Goal: Task Accomplishment & Management: Use online tool/utility

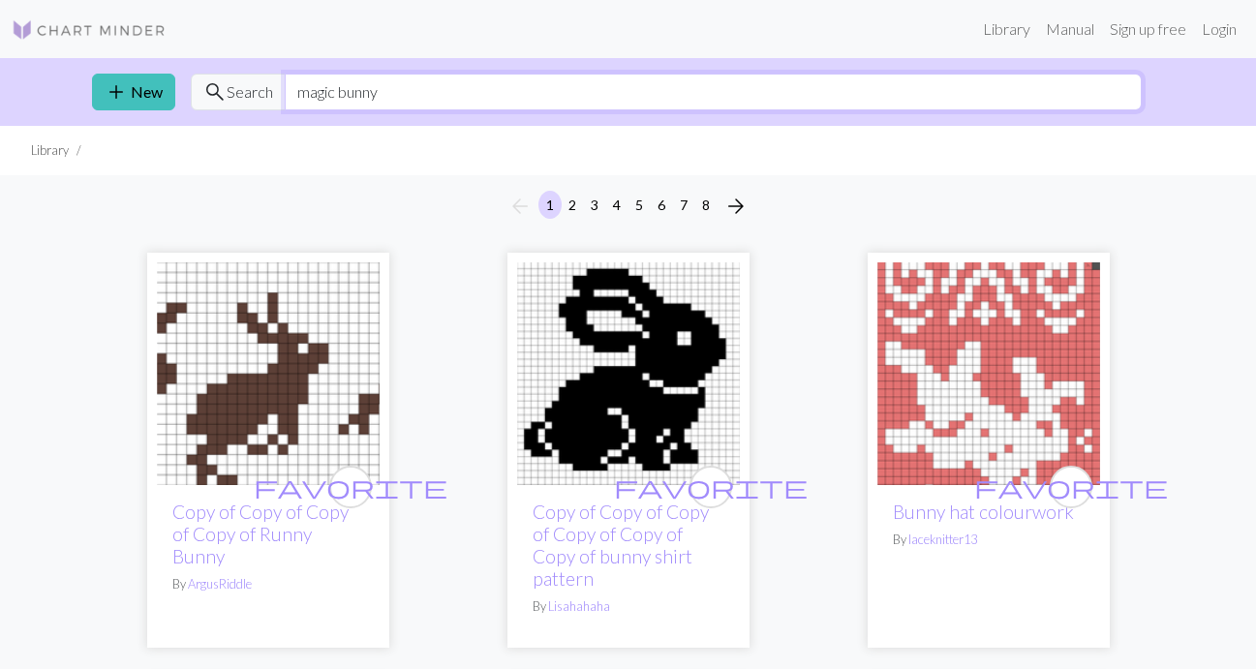
drag, startPoint x: 333, startPoint y: 84, endPoint x: 227, endPoint y: 84, distance: 106.6
click at [227, 84] on div "search Search magic bunny" at bounding box center [666, 92] width 951 height 37
type input "bunny"
click at [279, 375] on img at bounding box center [268, 374] width 223 height 223
click at [126, 93] on span "add" at bounding box center [116, 91] width 23 height 27
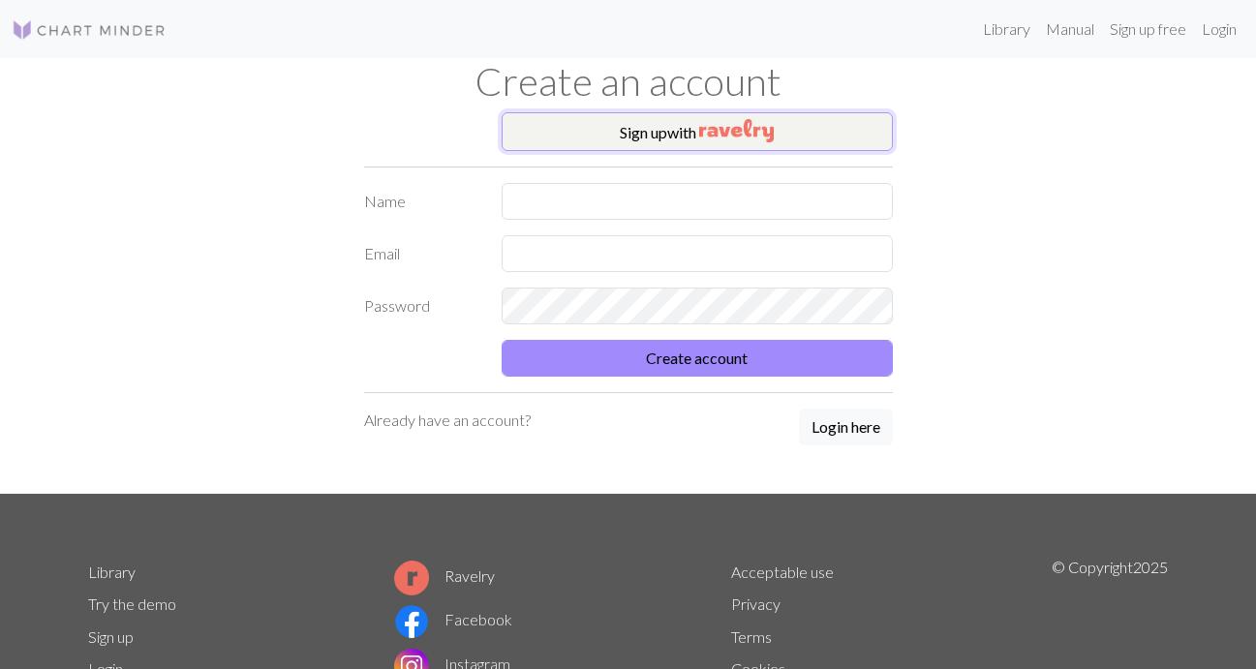
click at [581, 139] on button "Sign up with" at bounding box center [697, 131] width 391 height 39
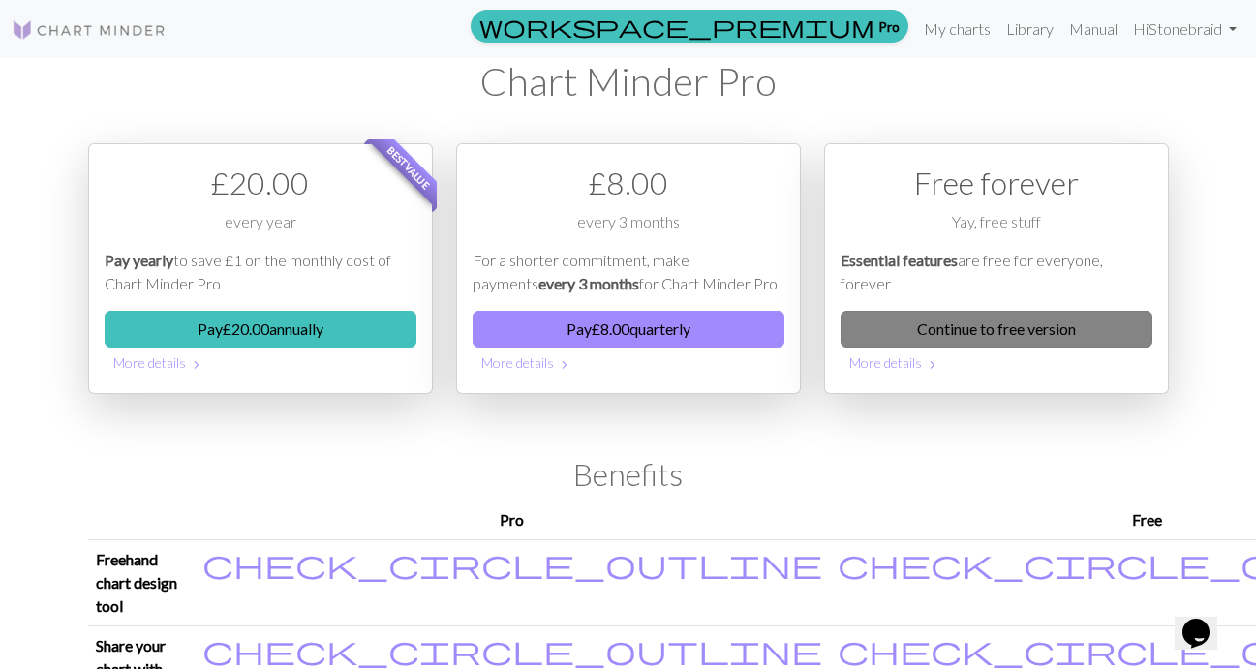
click at [1043, 332] on link "Continue to free version" at bounding box center [997, 329] width 312 height 37
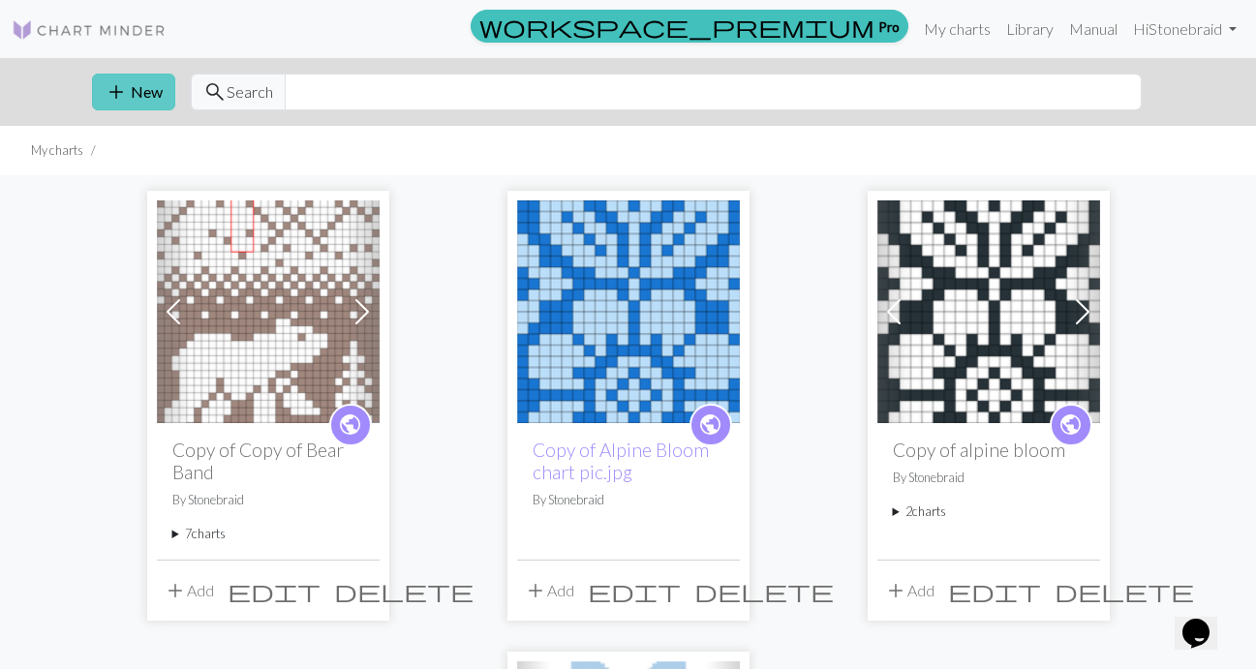
click at [147, 107] on button "add New" at bounding box center [133, 92] width 83 height 37
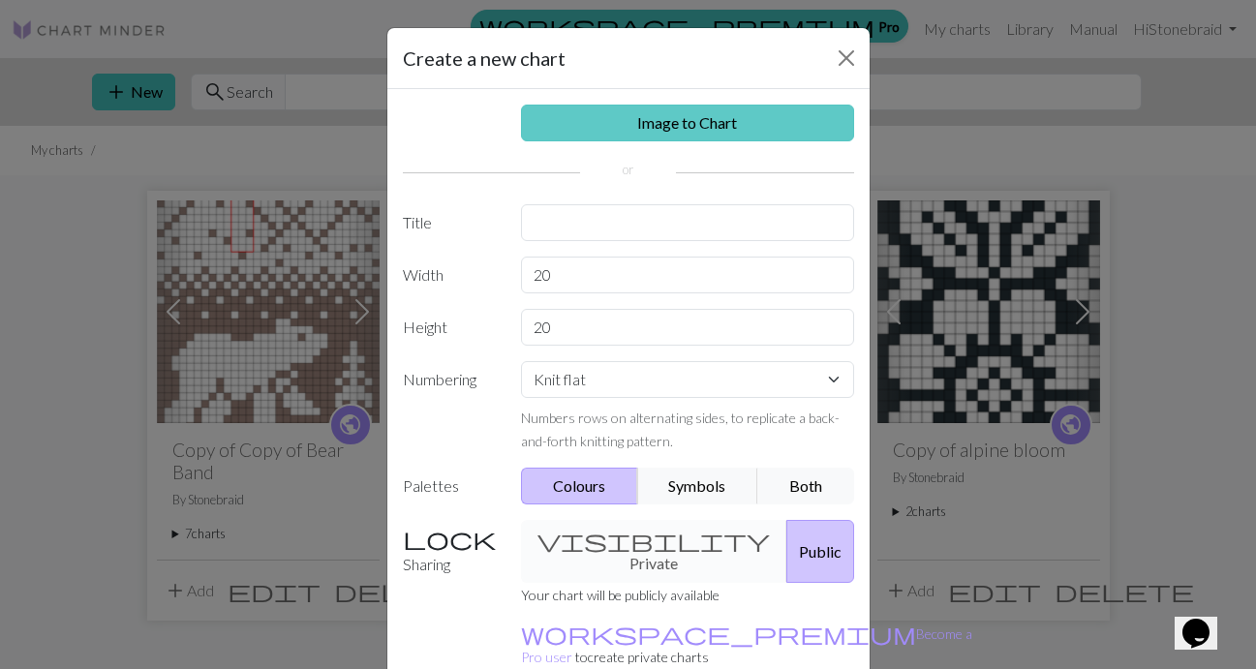
click at [676, 123] on link "Image to Chart" at bounding box center [687, 123] width 333 height 37
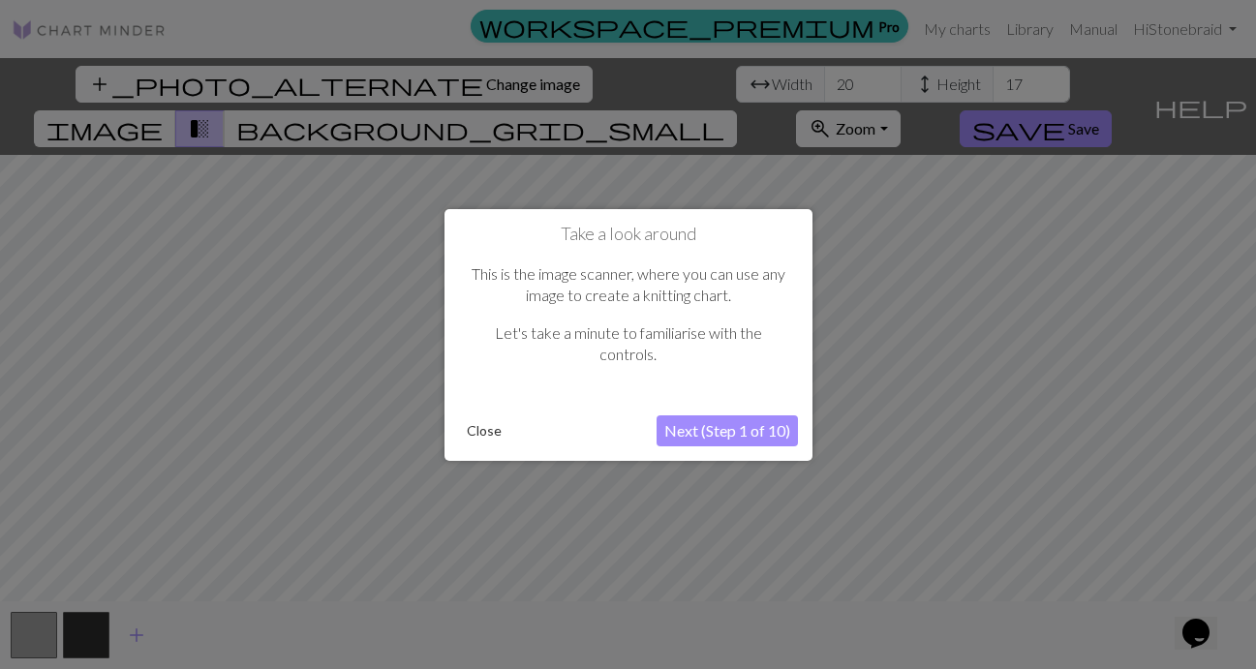
click at [752, 433] on button "Next (Step 1 of 10)" at bounding box center [727, 431] width 141 height 31
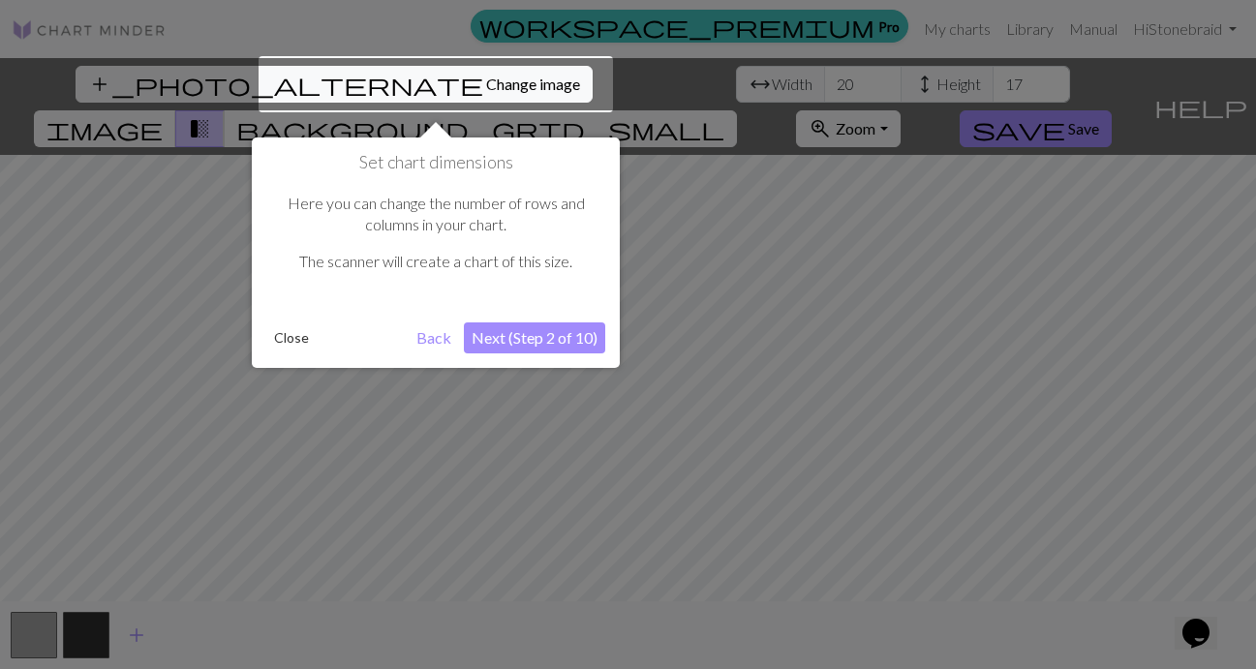
click at [560, 334] on button "Next (Step 2 of 10)" at bounding box center [534, 338] width 141 height 31
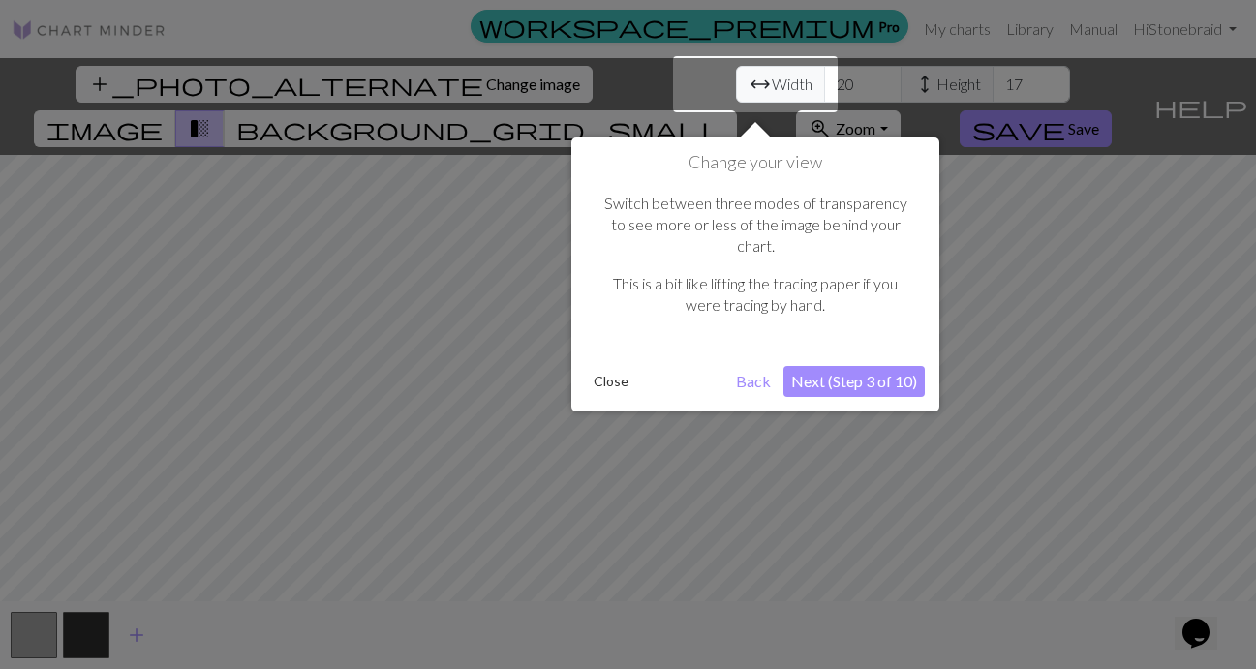
click at [827, 366] on button "Next (Step 3 of 10)" at bounding box center [854, 381] width 141 height 31
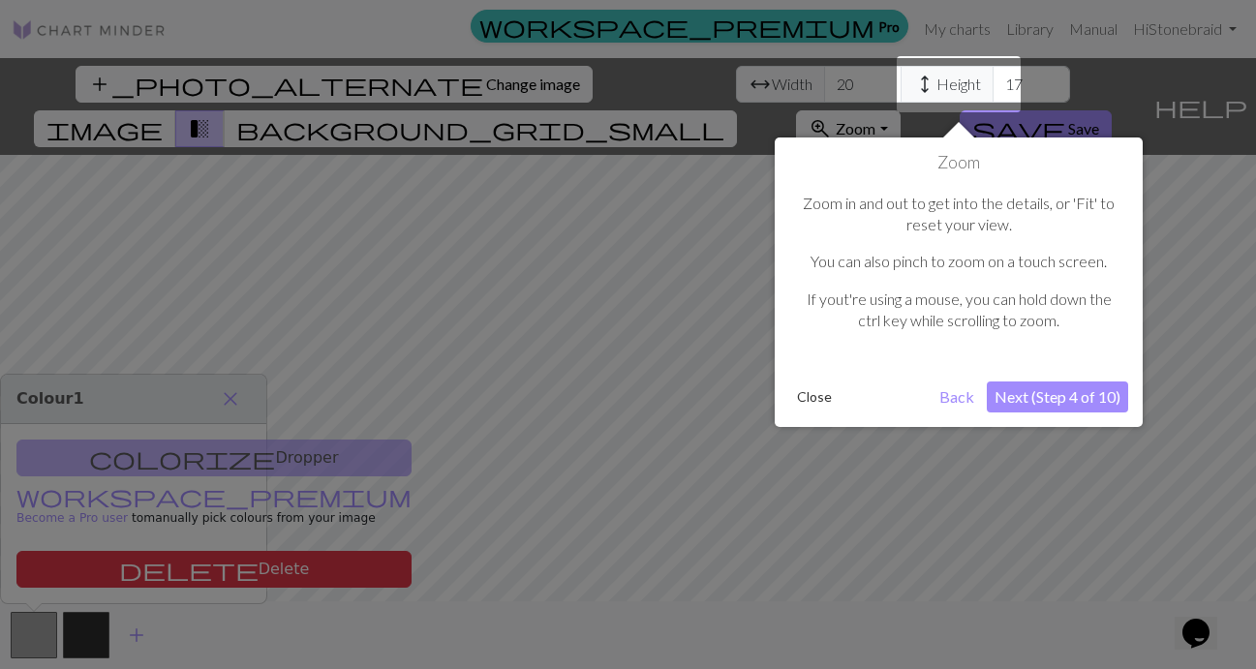
click at [1030, 393] on button "Next (Step 4 of 10)" at bounding box center [1057, 397] width 141 height 31
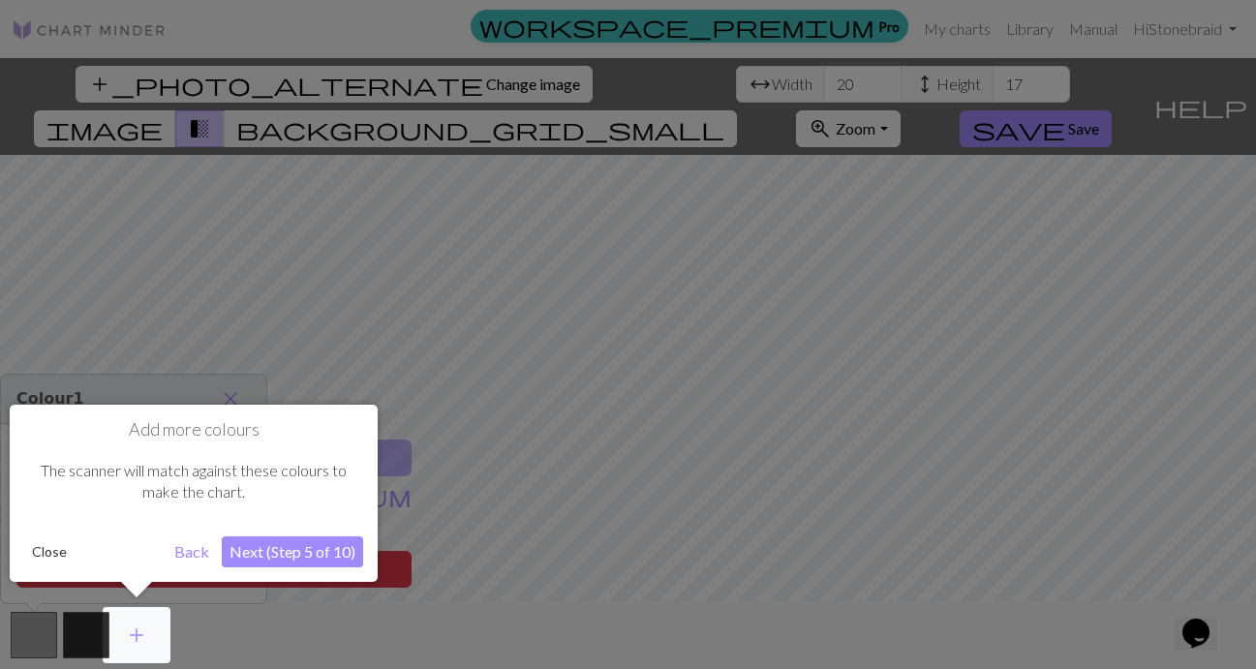
click at [298, 545] on button "Next (Step 5 of 10)" at bounding box center [292, 552] width 141 height 31
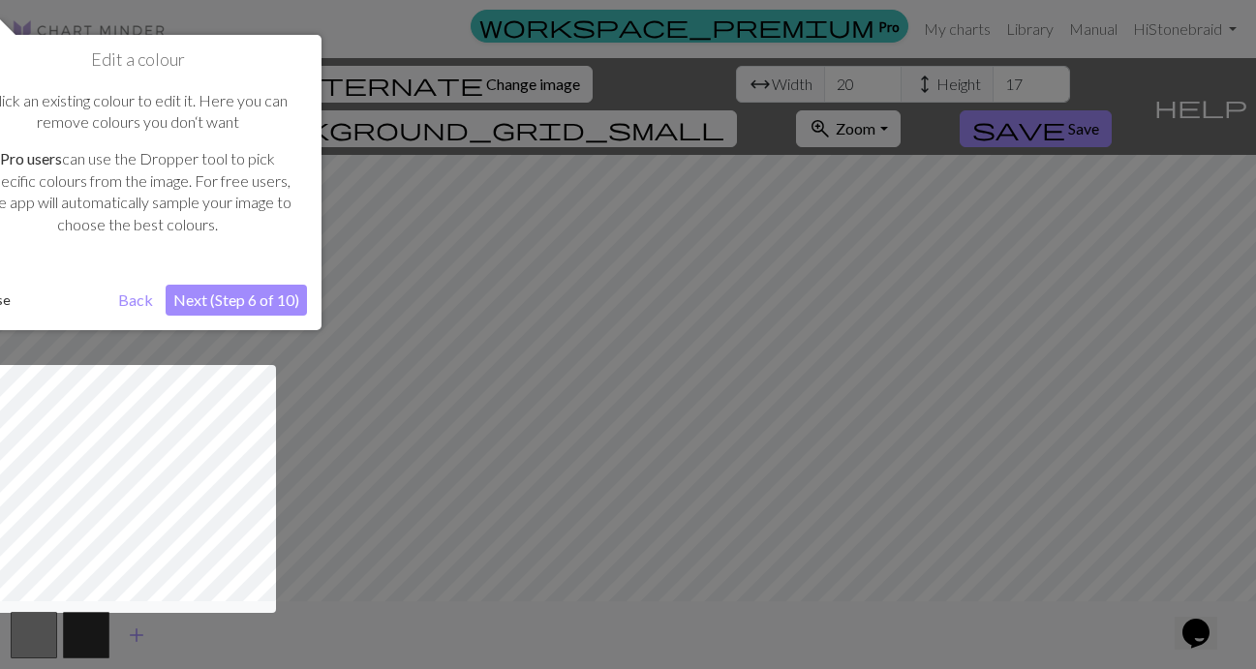
click at [250, 299] on button "Next (Step 6 of 10)" at bounding box center [236, 300] width 141 height 31
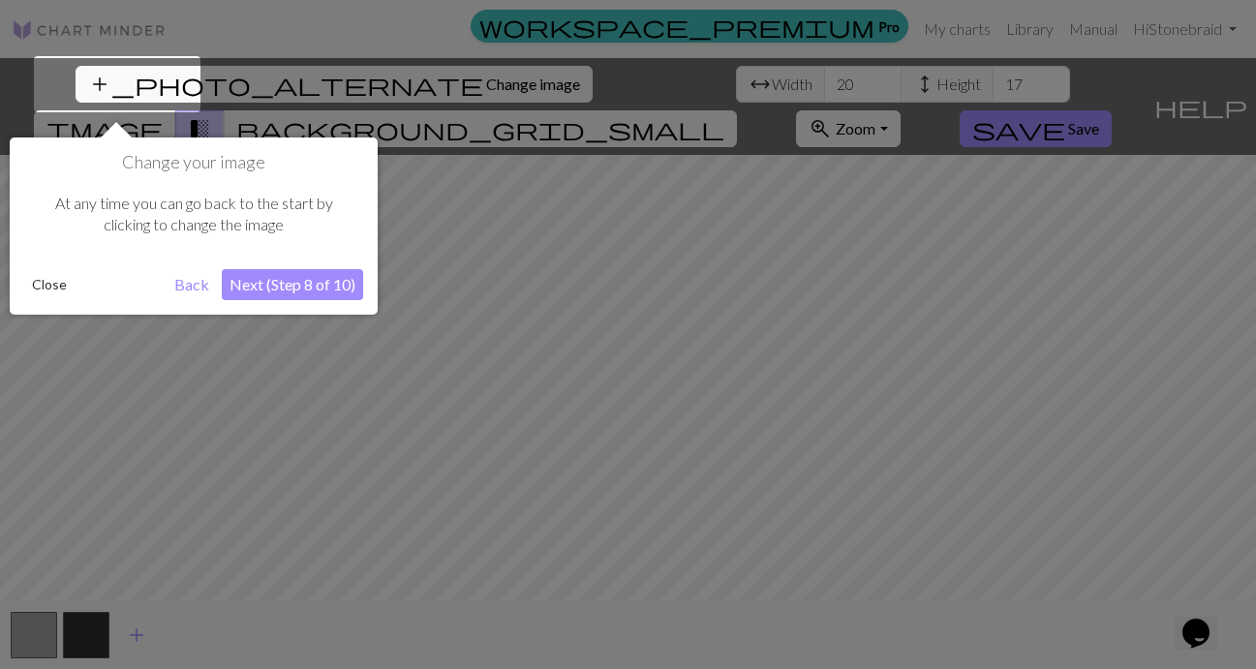
click at [263, 280] on button "Next (Step 8 of 10)" at bounding box center [292, 284] width 141 height 31
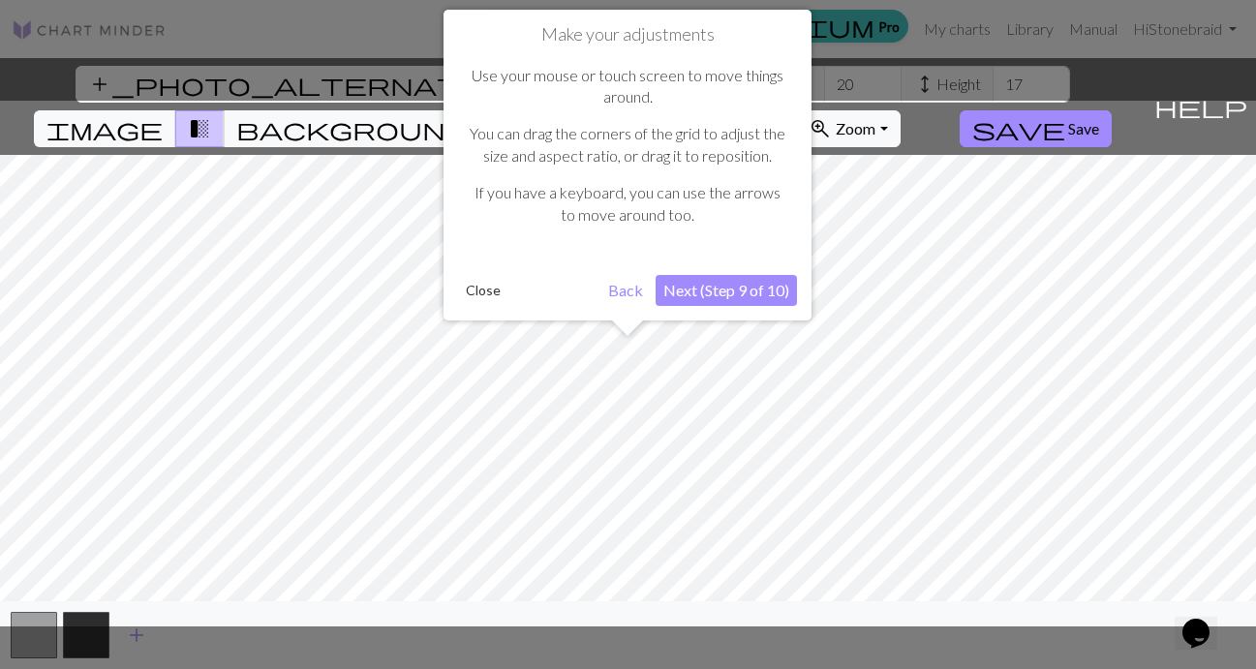
click at [733, 294] on button "Next (Step 9 of 10)" at bounding box center [726, 290] width 141 height 31
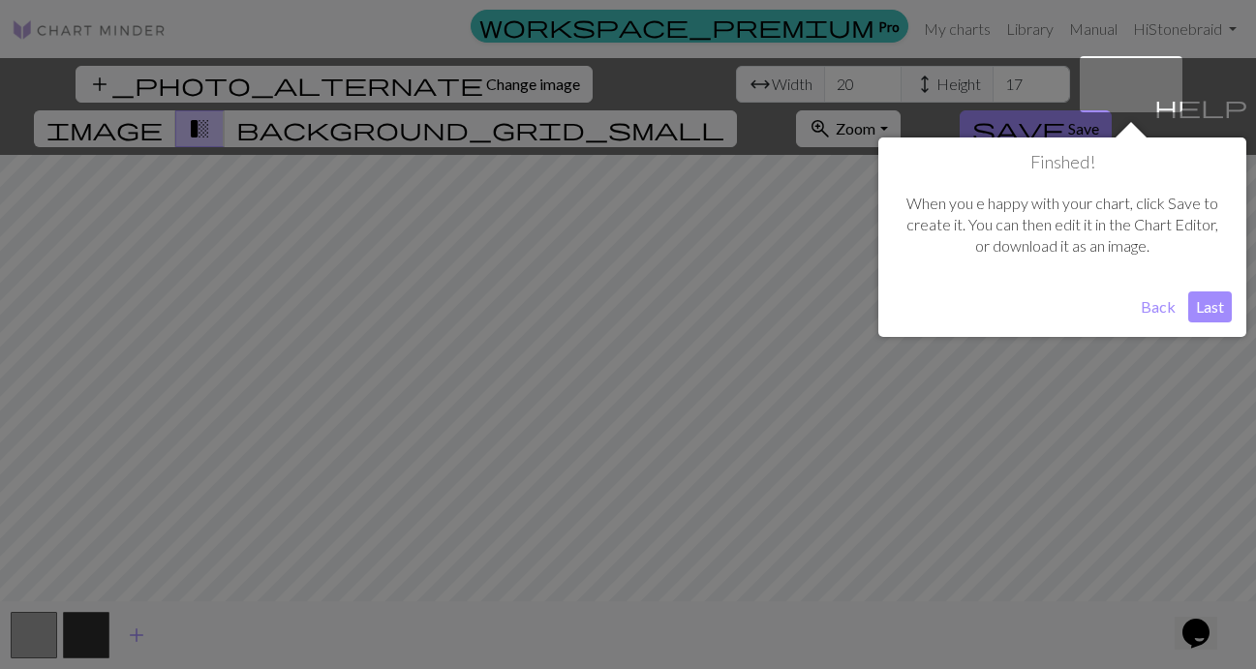
click at [1203, 306] on button "Last" at bounding box center [1211, 307] width 44 height 31
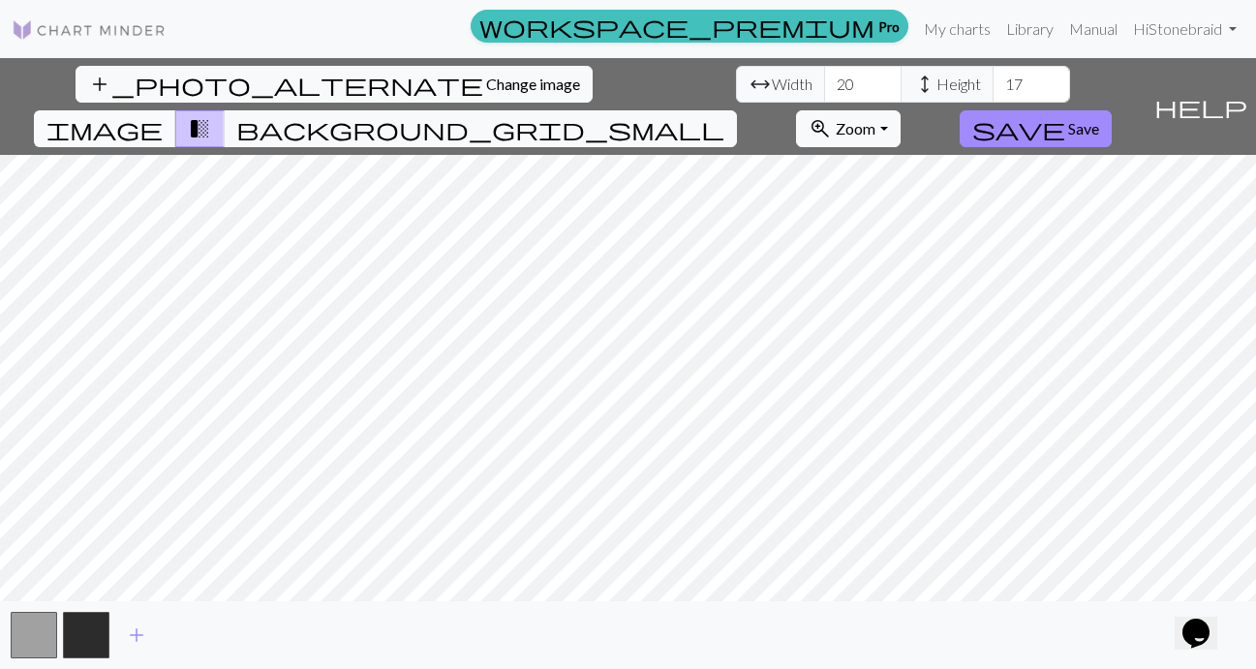
click at [163, 115] on span "image" at bounding box center [104, 128] width 116 height 27
click at [824, 91] on input "20" at bounding box center [862, 84] width 77 height 37
type input "2"
click at [993, 82] on input "17" at bounding box center [1031, 84] width 77 height 37
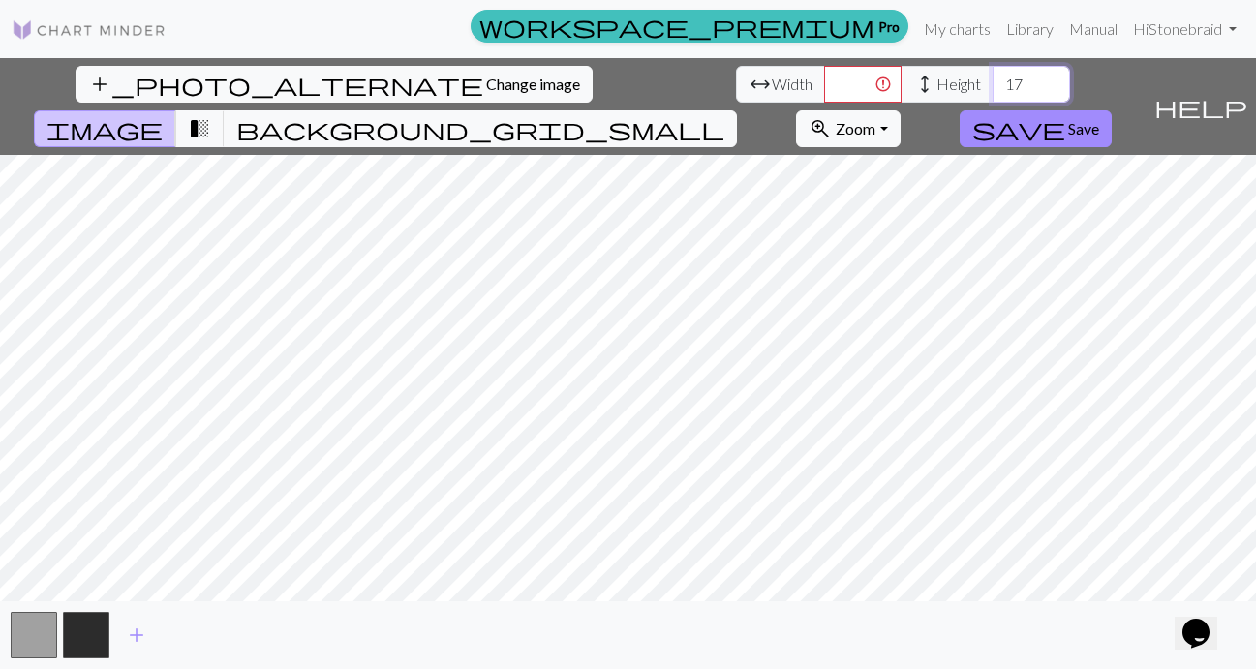
click at [993, 82] on input "17" at bounding box center [1031, 84] width 77 height 37
type input "12"
click at [824, 79] on input "number" at bounding box center [862, 84] width 77 height 37
type input "25"
click at [225, 110] on button "transition_fade" at bounding box center [199, 128] width 49 height 37
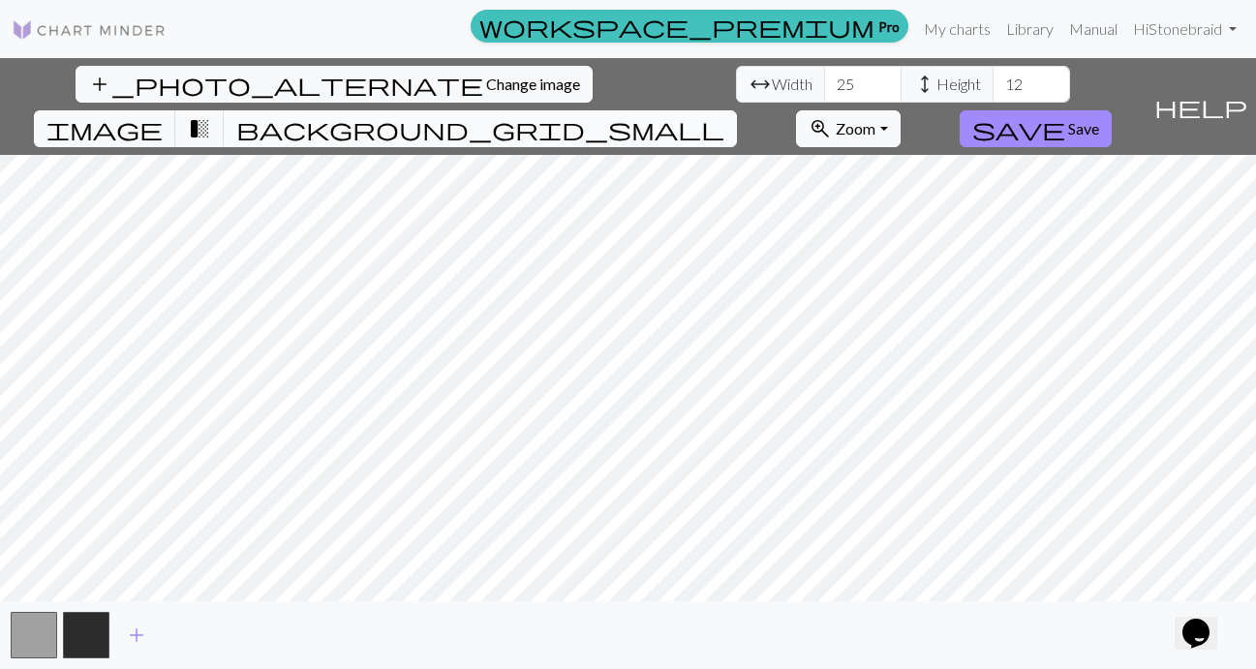
click at [725, 115] on span "background_grid_small" at bounding box center [480, 128] width 488 height 27
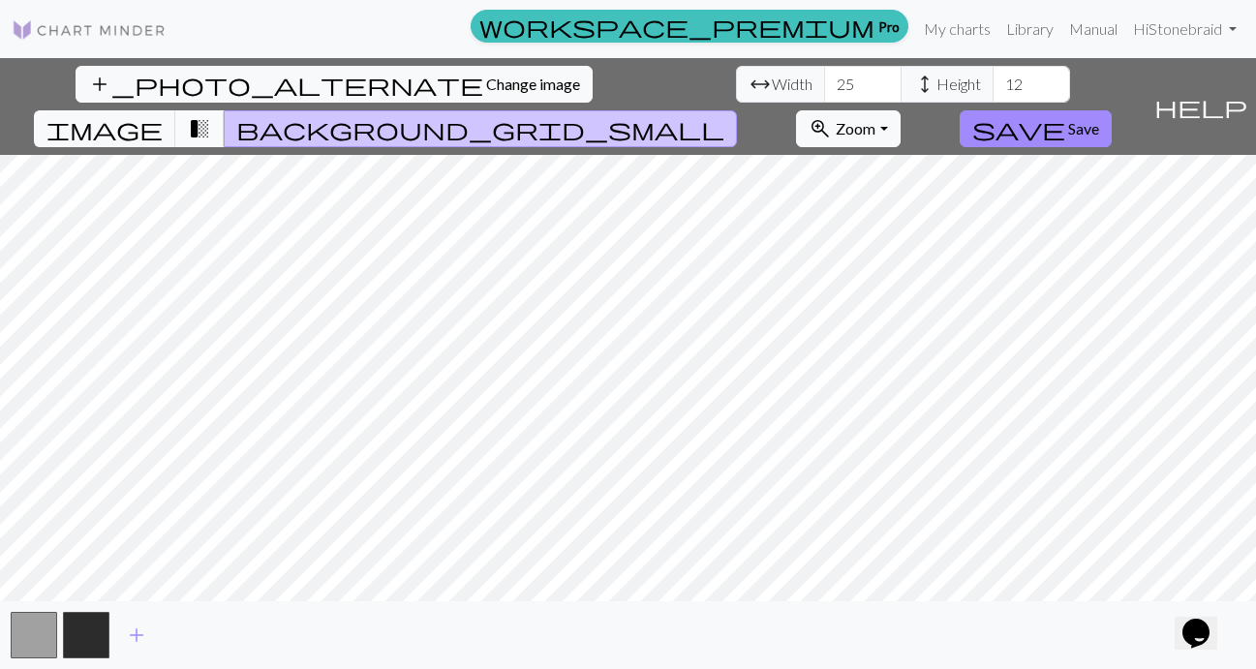
click at [211, 115] on span "transition_fade" at bounding box center [199, 128] width 23 height 27
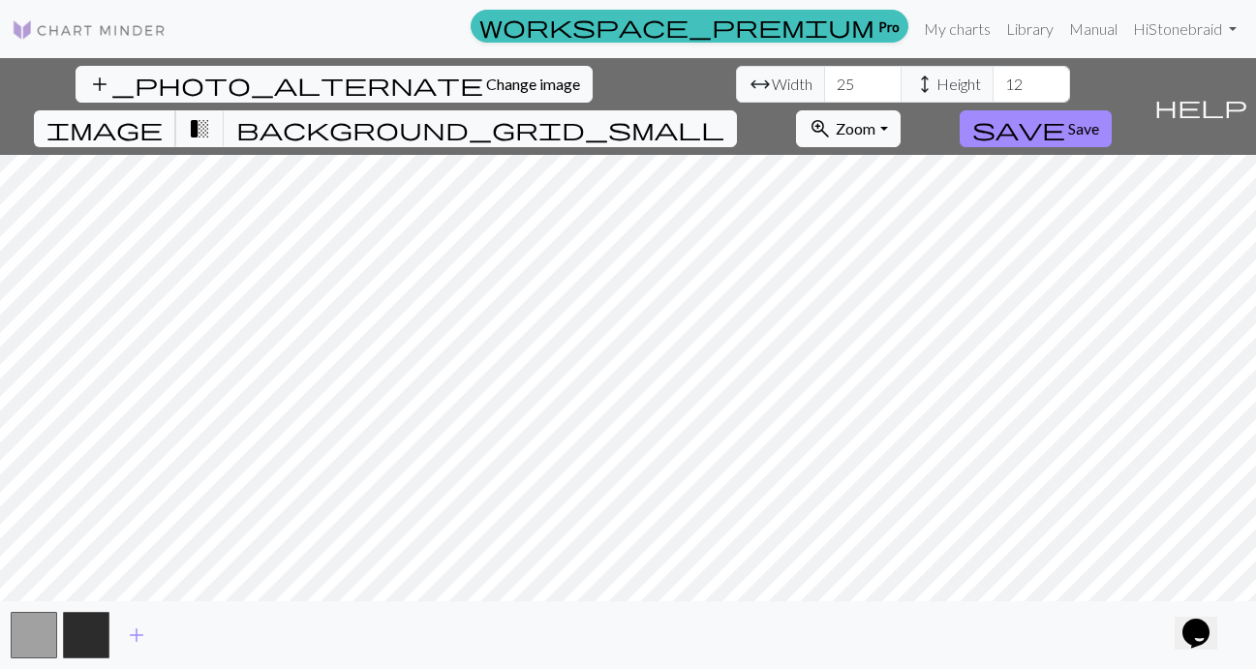
click at [163, 115] on span "image" at bounding box center [104, 128] width 116 height 27
click at [211, 115] on span "transition_fade" at bounding box center [199, 128] width 23 height 27
click at [163, 115] on span "image" at bounding box center [104, 128] width 116 height 27
click at [211, 115] on span "transition_fade" at bounding box center [199, 128] width 23 height 27
click at [163, 115] on span "image" at bounding box center [104, 128] width 116 height 27
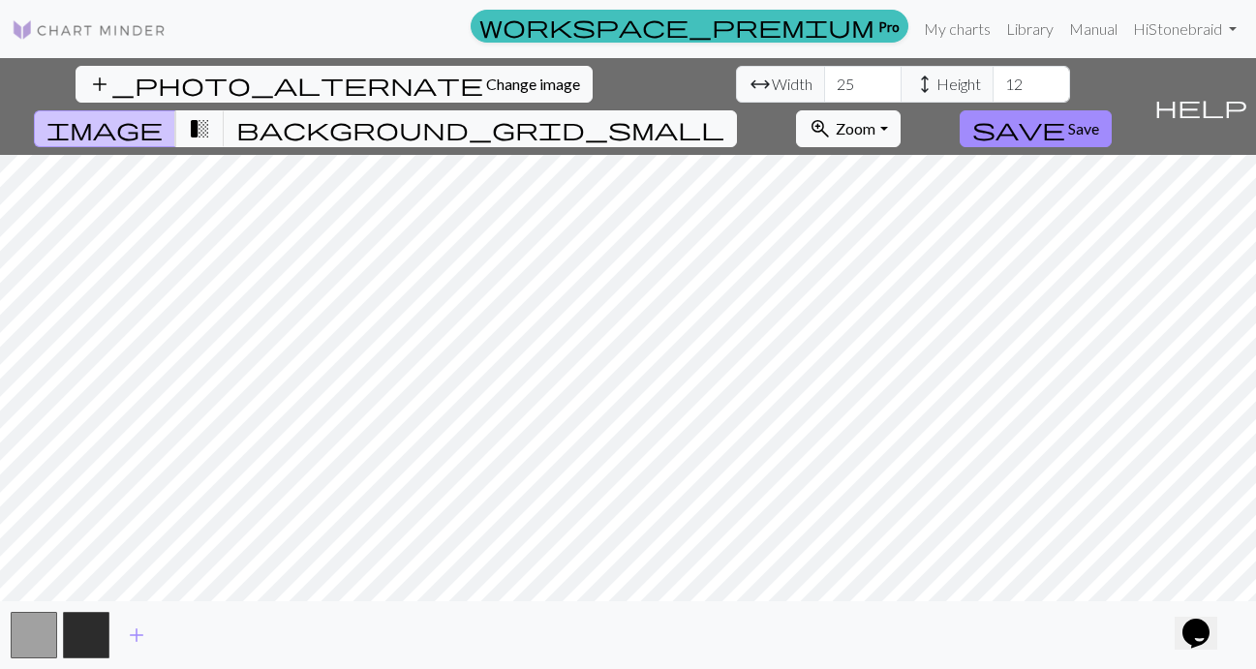
click at [138, 47] on div "workspace_premium Pro My charts Library Manual Hi Stonebraid Account settings L…" at bounding box center [628, 29] width 1256 height 39
click at [127, 73] on button "add_photo_alternate Change image" at bounding box center [334, 84] width 517 height 37
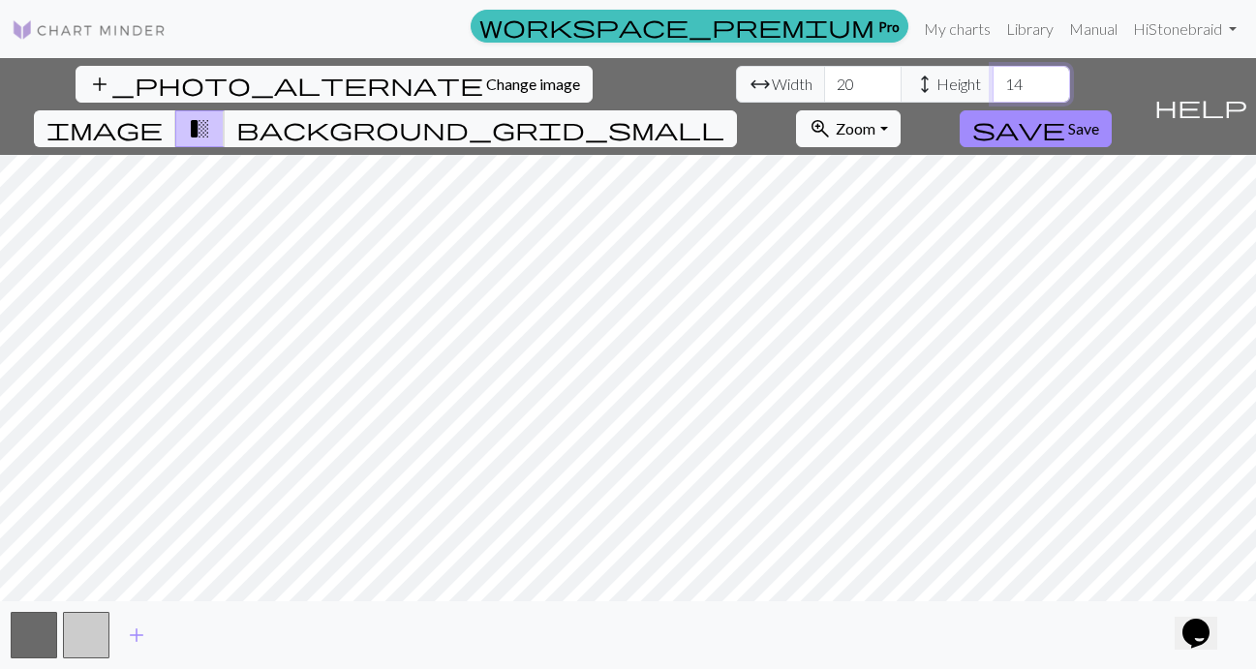
click at [993, 85] on input "14" at bounding box center [1031, 84] width 77 height 37
type input "-4"
type input "17"
click at [176, 110] on button "image" at bounding box center [105, 128] width 142 height 37
click at [211, 115] on span "transition_fade" at bounding box center [199, 128] width 23 height 27
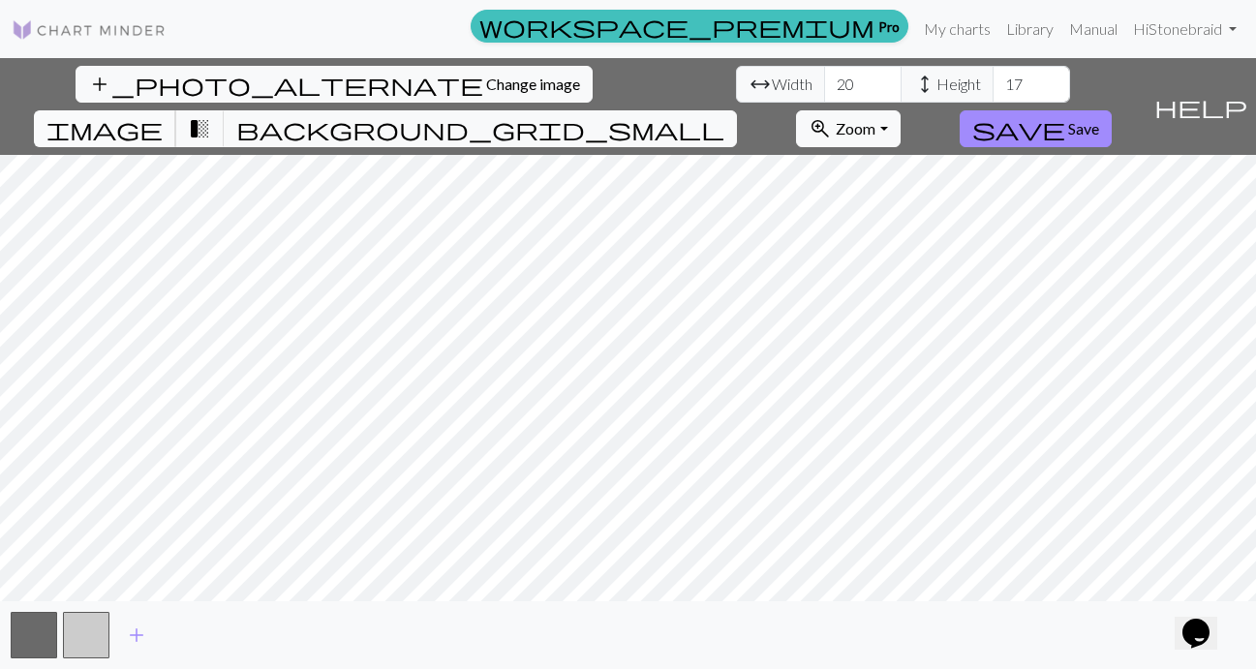
click at [163, 115] on span "image" at bounding box center [104, 128] width 116 height 27
click at [211, 115] on span "transition_fade" at bounding box center [199, 128] width 23 height 27
click at [163, 115] on span "image" at bounding box center [104, 128] width 116 height 27
click at [824, 85] on input "20" at bounding box center [862, 84] width 77 height 37
type input "2"
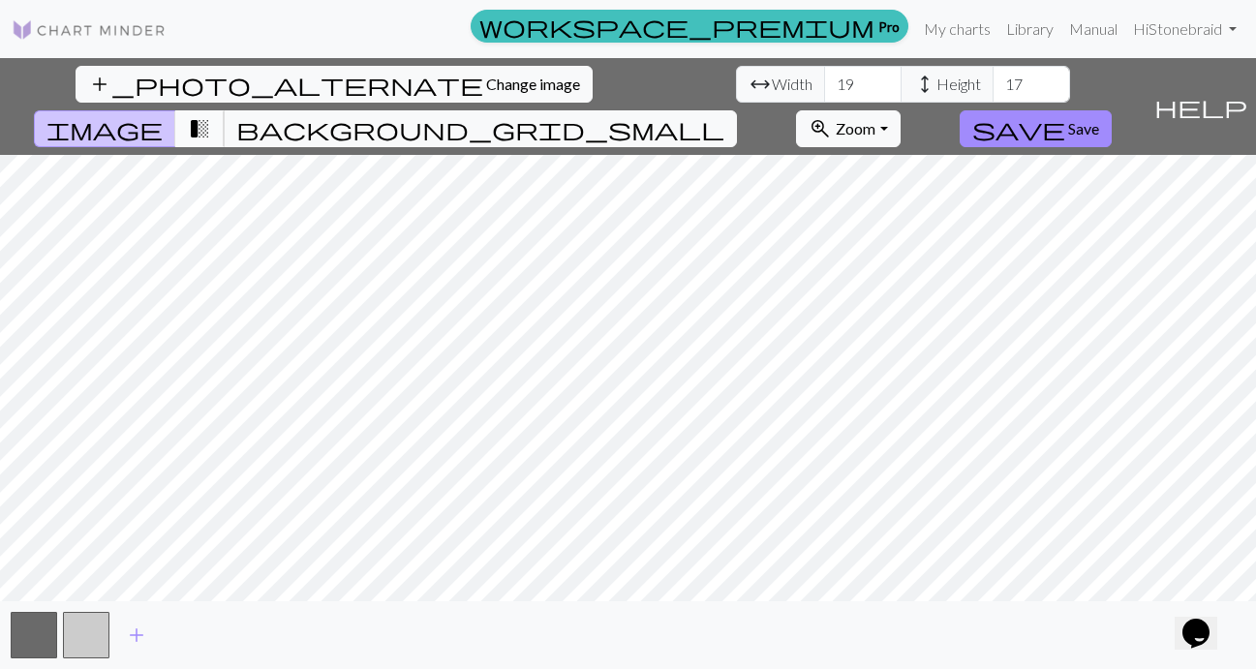
click at [211, 115] on span "transition_fade" at bounding box center [199, 128] width 23 height 27
click at [163, 115] on span "image" at bounding box center [104, 128] width 116 height 27
click at [824, 87] on input "19" at bounding box center [862, 84] width 77 height 37
type input "1"
click at [824, 87] on input "20" at bounding box center [862, 84] width 77 height 37
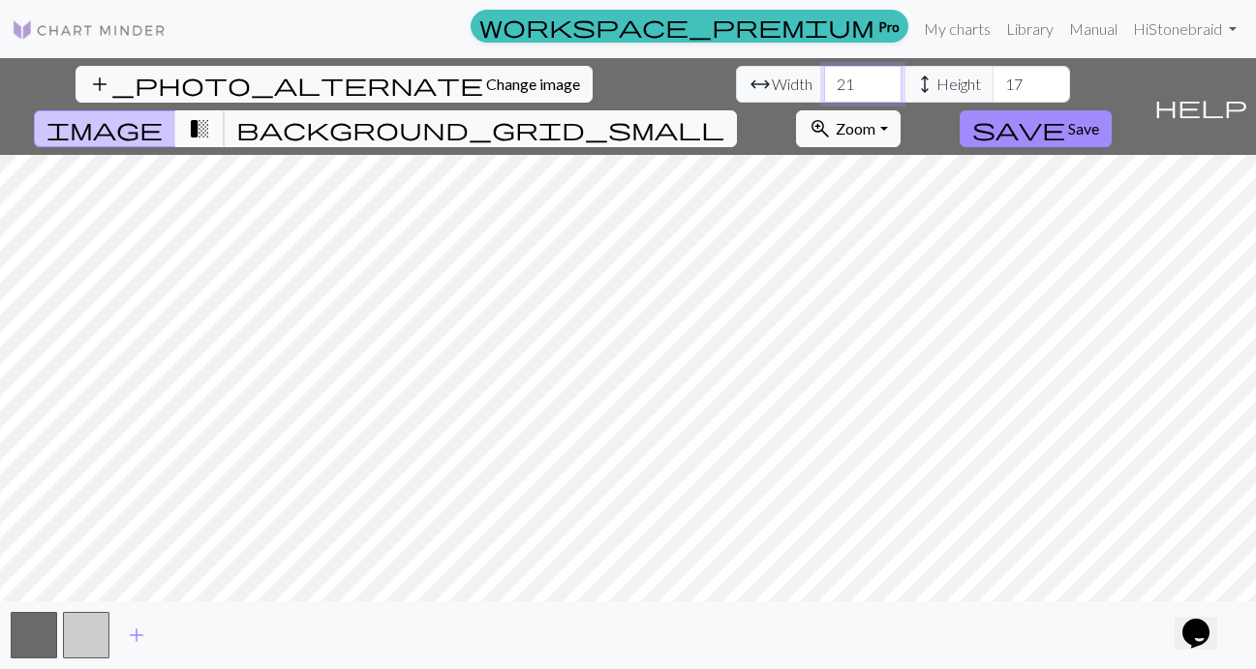
type input "21"
click at [211, 115] on span "transition_fade" at bounding box center [199, 128] width 23 height 27
click at [163, 115] on span "image" at bounding box center [104, 128] width 116 height 27
type input "20"
click at [824, 88] on input "20" at bounding box center [862, 84] width 77 height 37
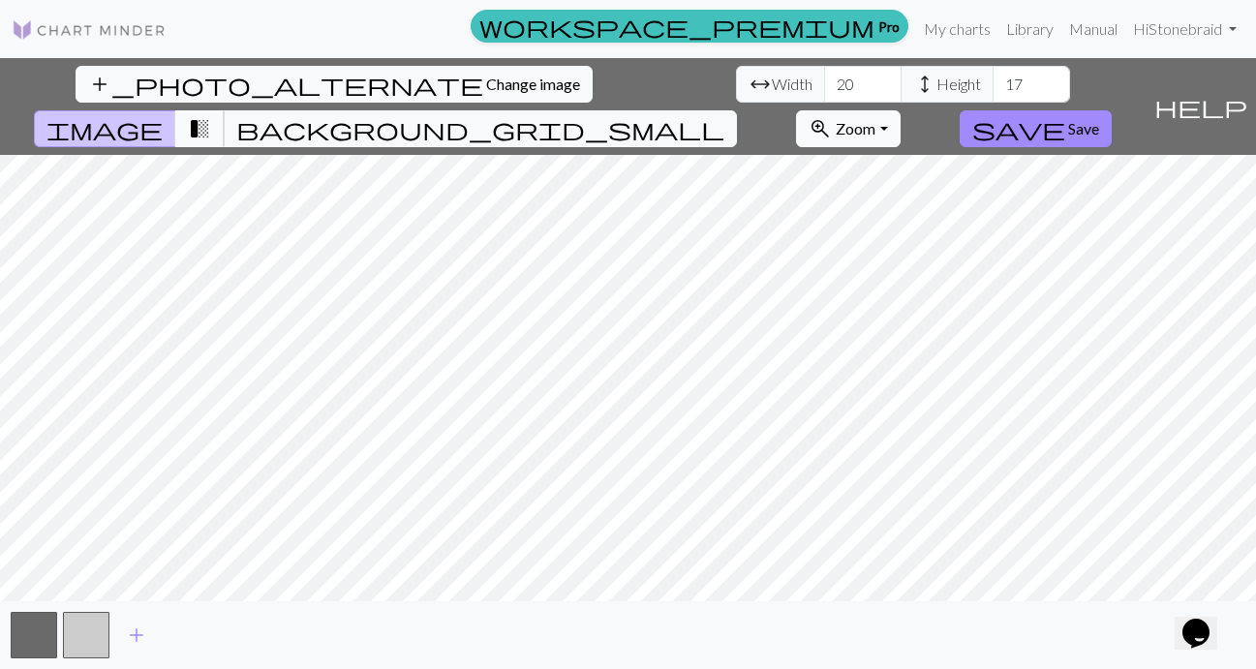
click at [225, 110] on button "transition_fade" at bounding box center [199, 128] width 49 height 37
click at [737, 110] on button "background_grid_small" at bounding box center [480, 128] width 513 height 37
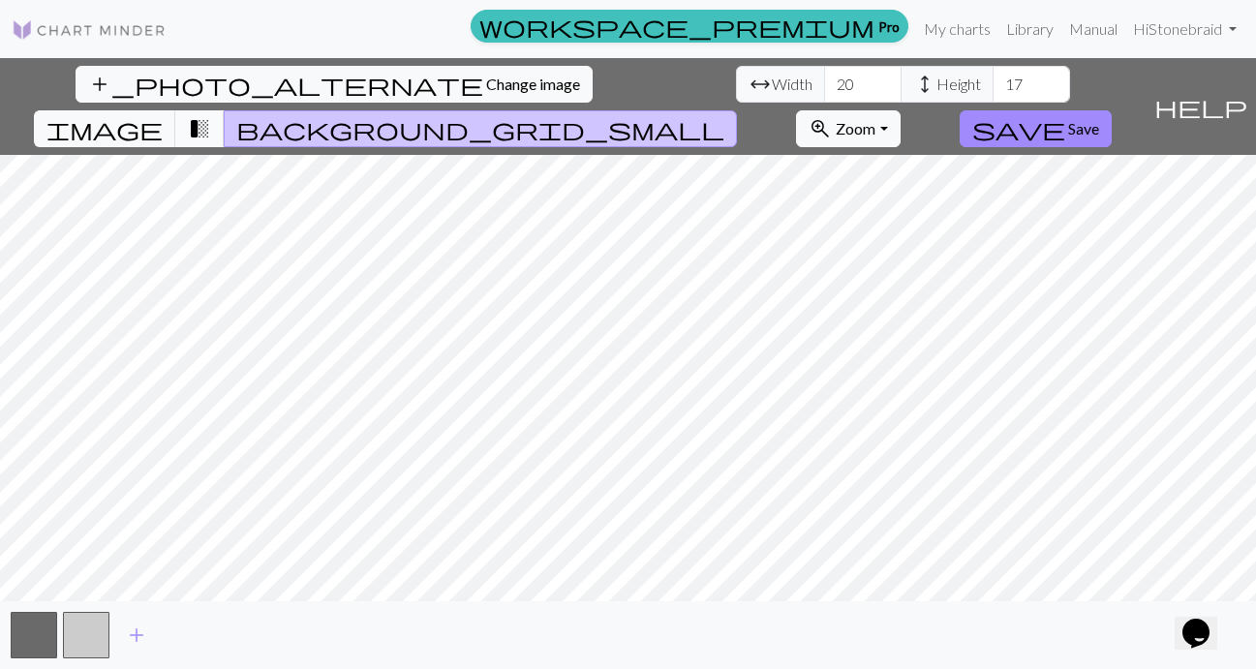
click at [211, 115] on span "transition_fade" at bounding box center [199, 128] width 23 height 27
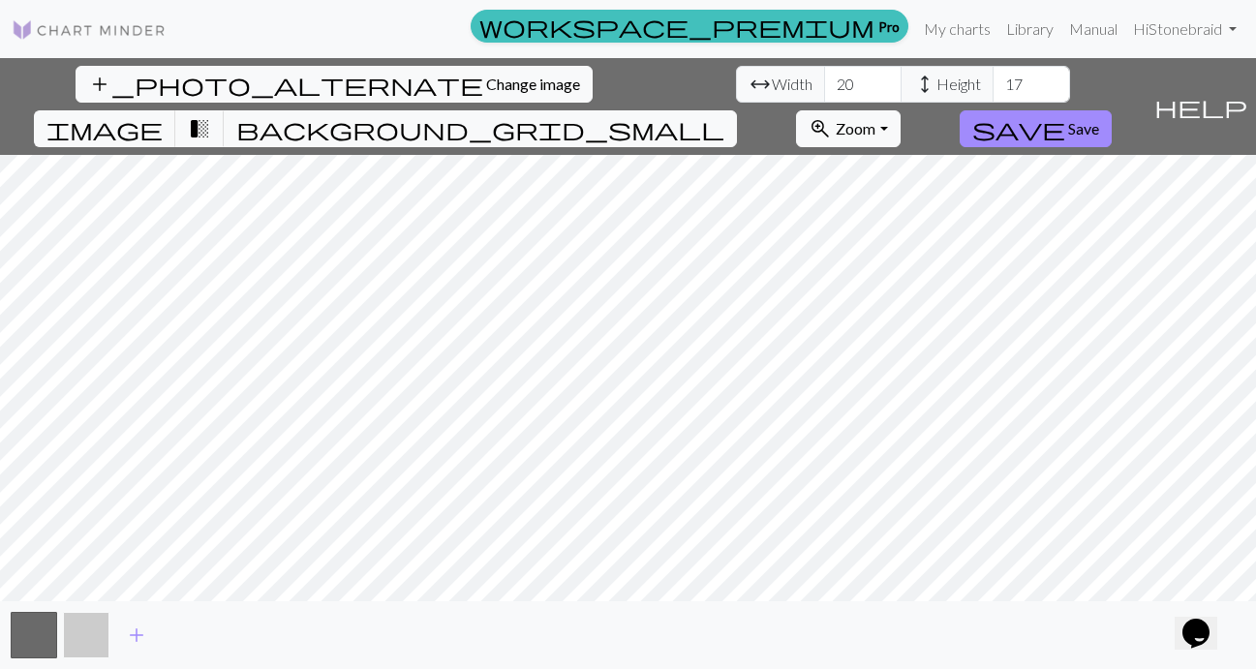
click at [91, 631] on button "button" at bounding box center [86, 635] width 46 height 46
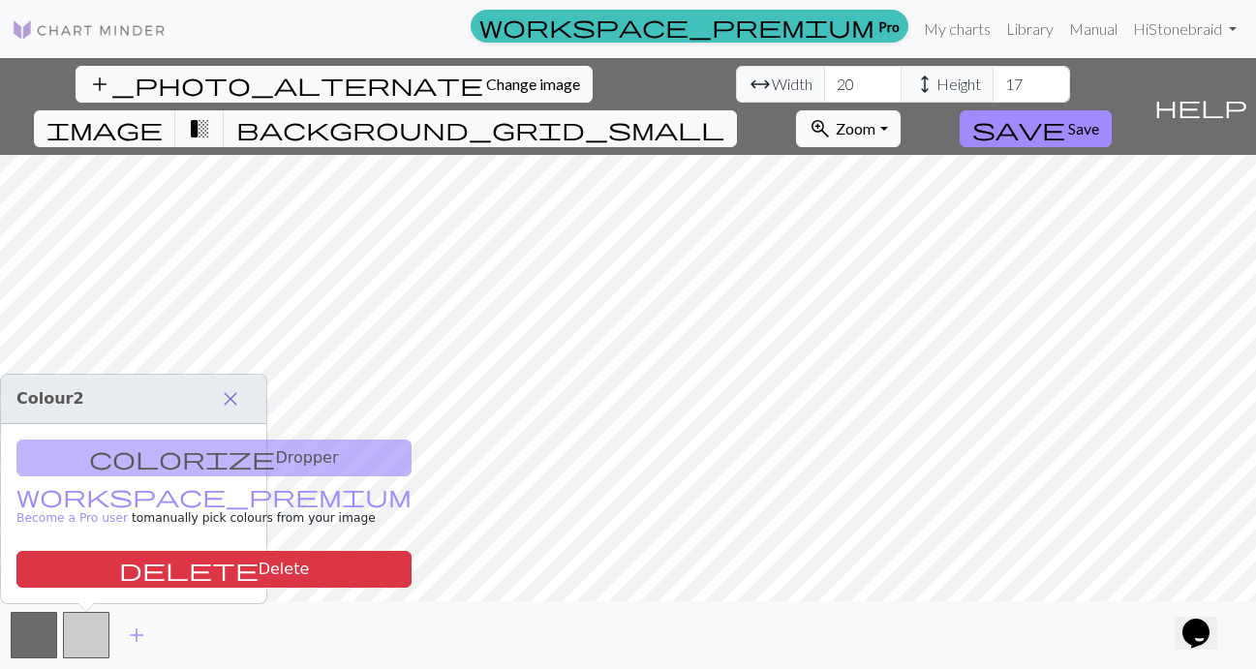
click at [231, 390] on span "close" at bounding box center [230, 399] width 23 height 27
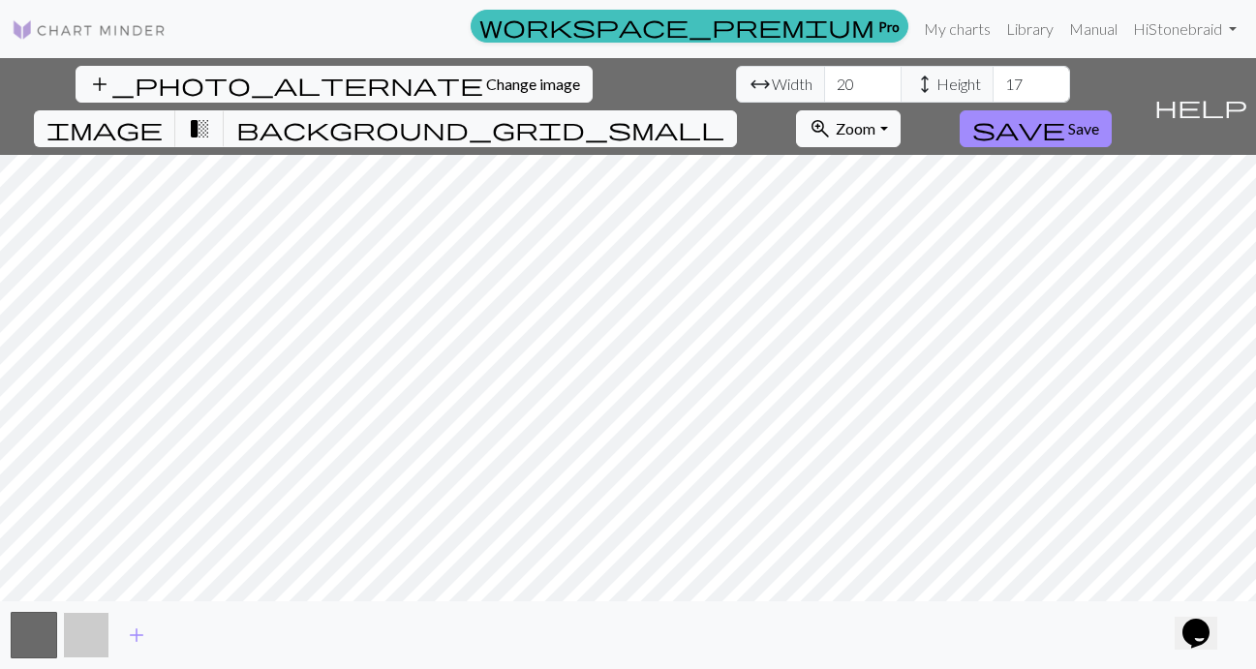
click at [103, 630] on button "button" at bounding box center [86, 635] width 46 height 46
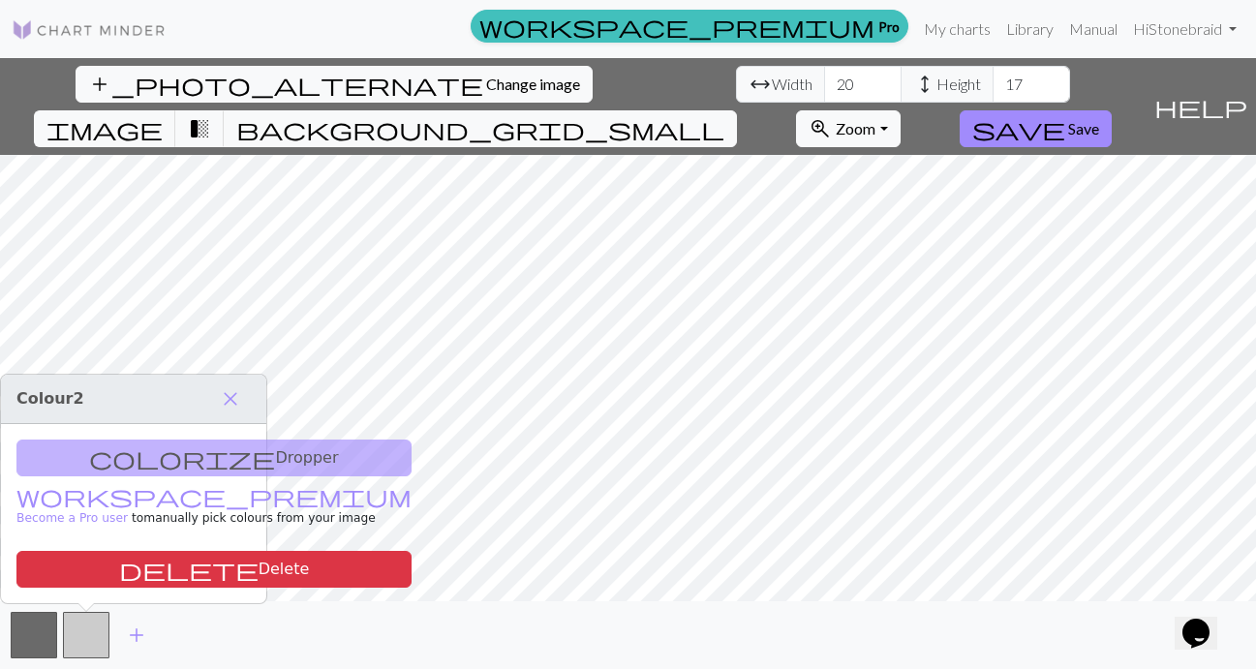
click at [198, 452] on div "colorize Dropper workspace_premium Become a Pro user to manually pick colours f…" at bounding box center [133, 513] width 265 height 179
click at [211, 449] on div "colorize Dropper workspace_premium Become a Pro user to manually pick colours f…" at bounding box center [133, 513] width 265 height 179
click at [236, 399] on span "close" at bounding box center [230, 399] width 23 height 27
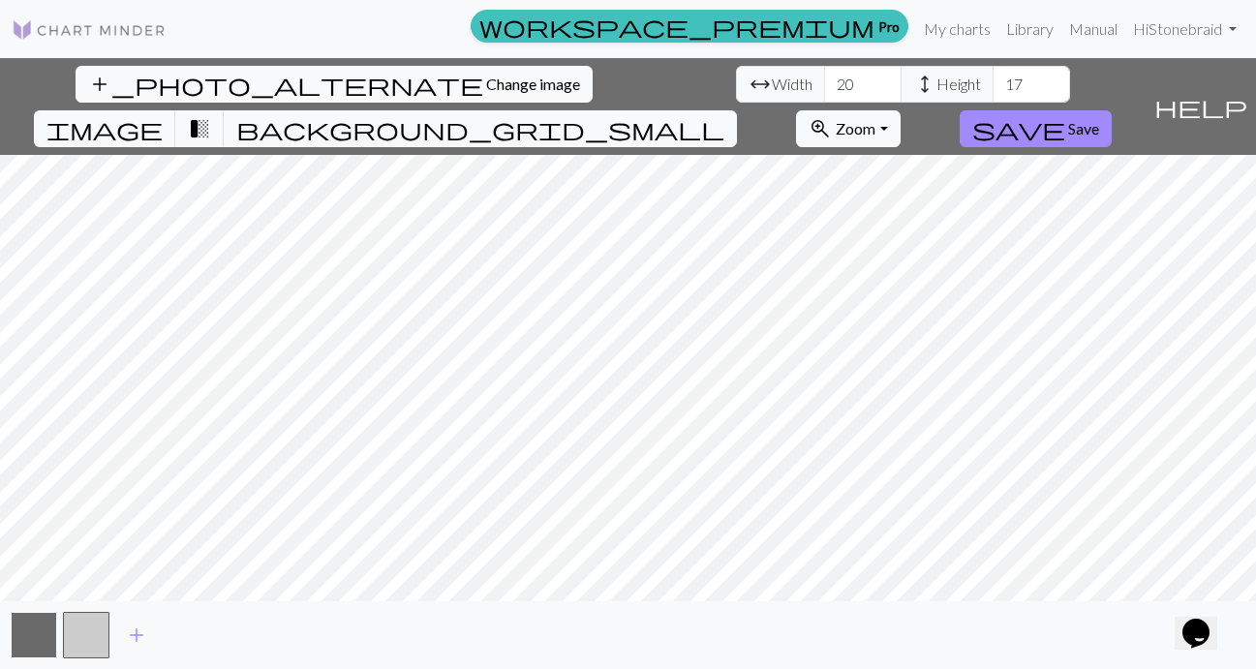
click at [35, 642] on button "button" at bounding box center [34, 635] width 46 height 46
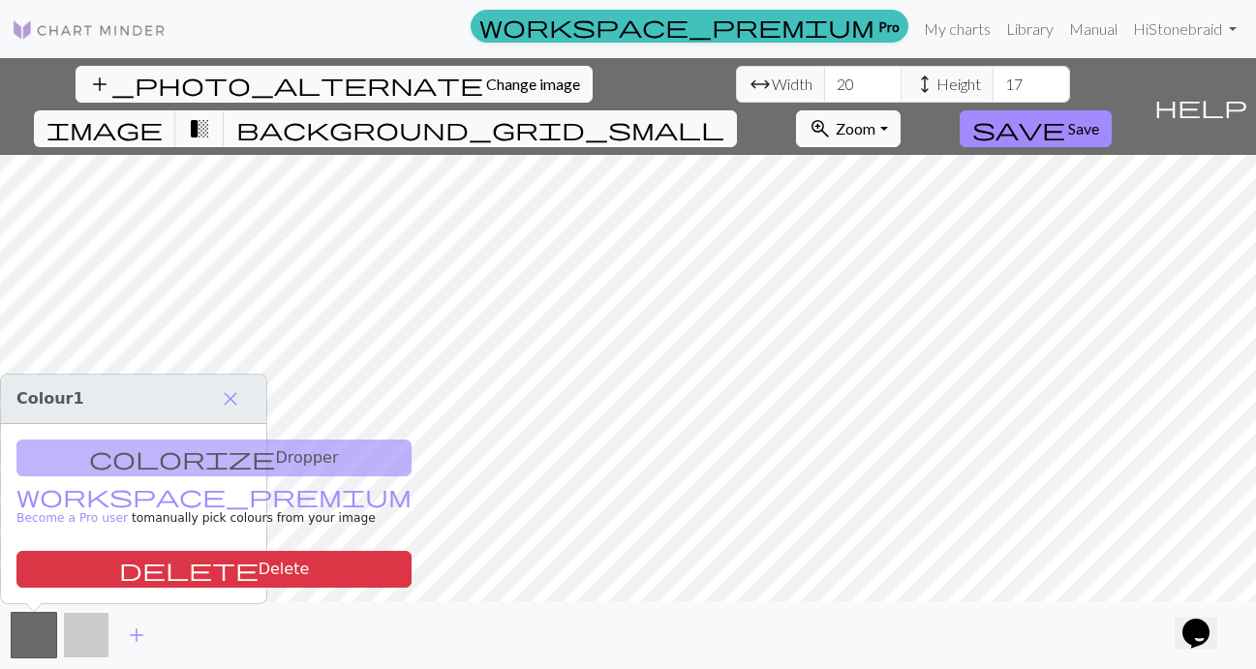
click at [81, 629] on button "button" at bounding box center [86, 635] width 46 height 46
click at [139, 632] on span "add" at bounding box center [136, 635] width 23 height 27
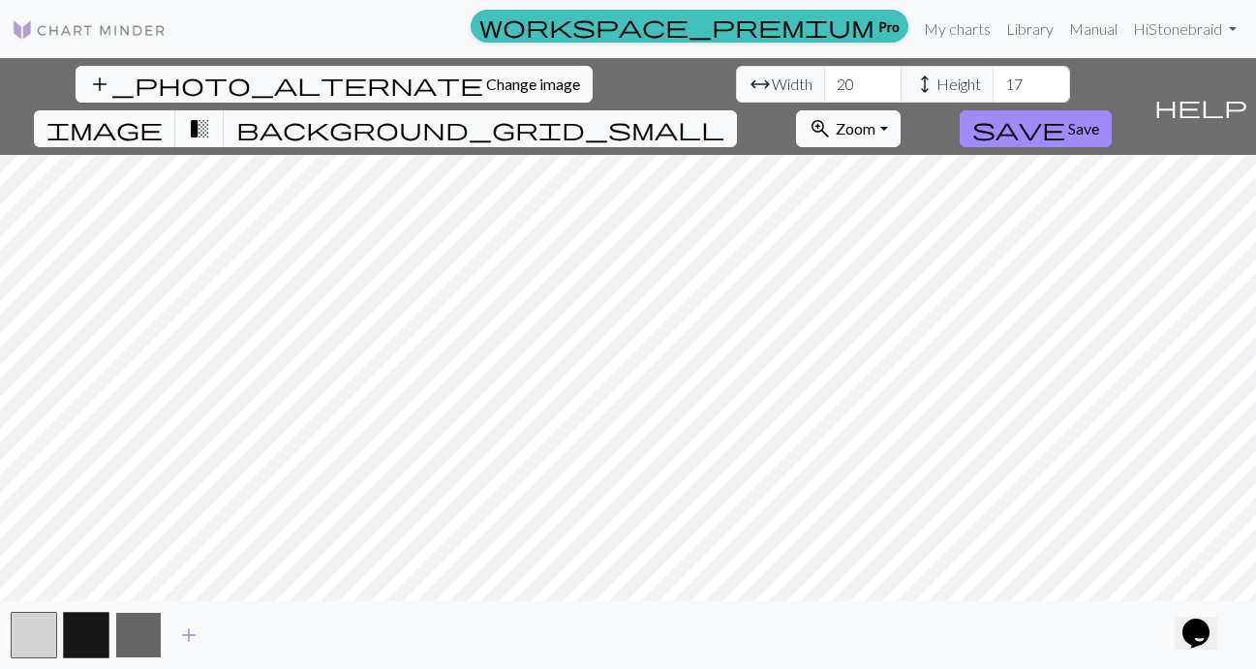
click at [151, 633] on button "button" at bounding box center [138, 635] width 46 height 46
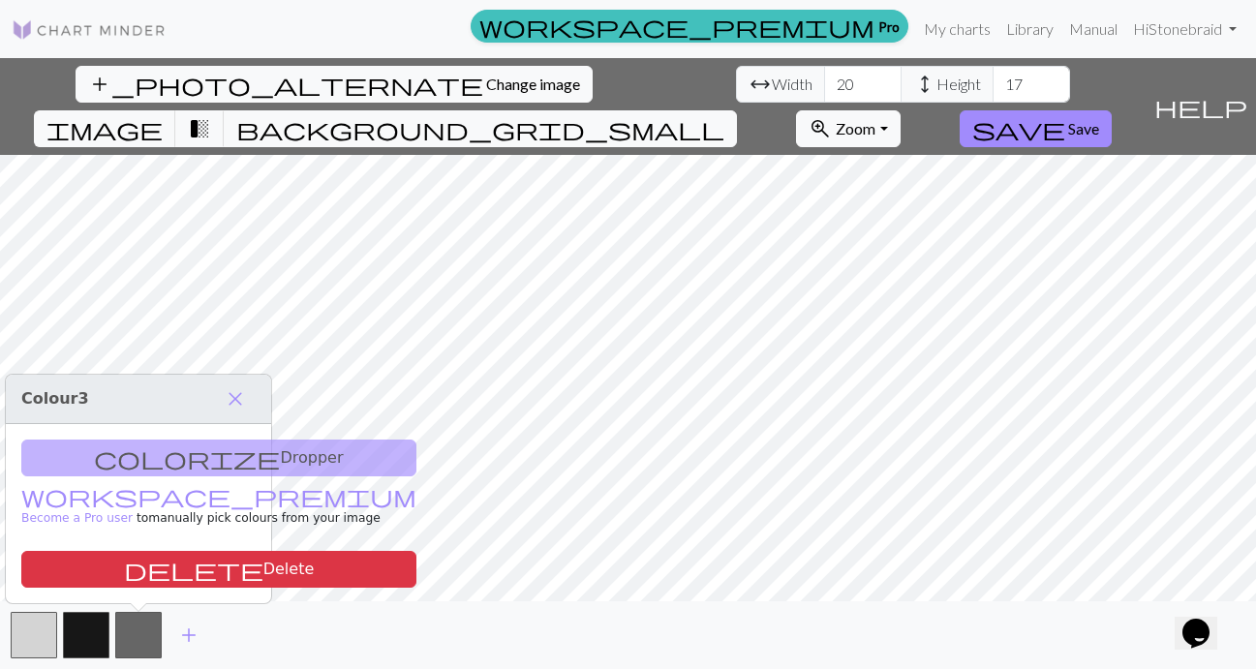
click at [262, 613] on div "add" at bounding box center [628, 636] width 1256 height 68
click at [199, 634] on span "add" at bounding box center [188, 635] width 23 height 27
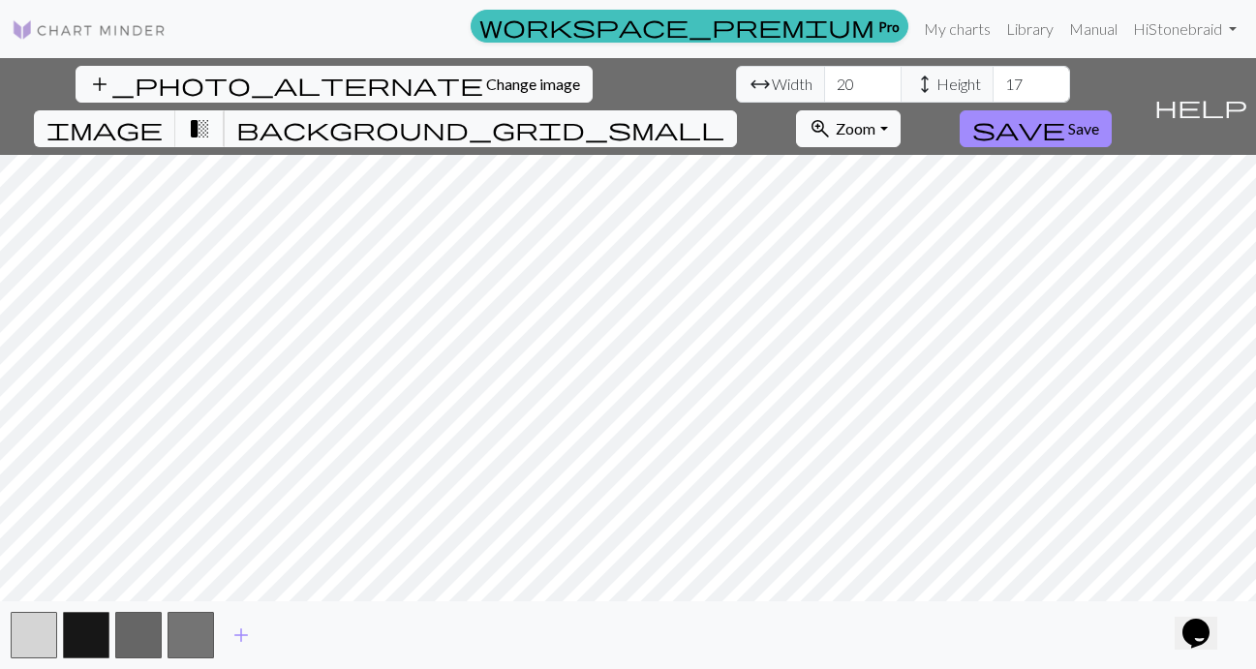
click at [211, 115] on span "transition_fade" at bounding box center [199, 128] width 23 height 27
click at [163, 115] on span "image" at bounding box center [104, 128] width 116 height 27
click at [211, 115] on span "transition_fade" at bounding box center [199, 128] width 23 height 27
click at [737, 110] on button "background_grid_small" at bounding box center [480, 128] width 513 height 37
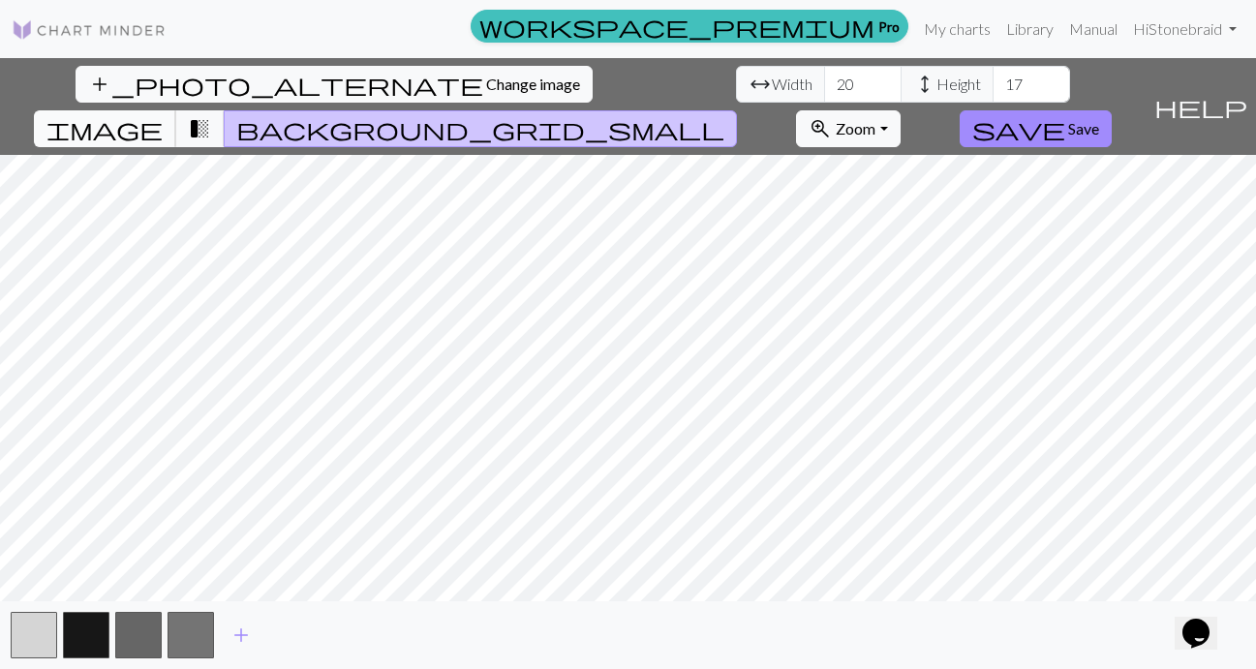
click at [176, 110] on button "image" at bounding box center [105, 128] width 142 height 37
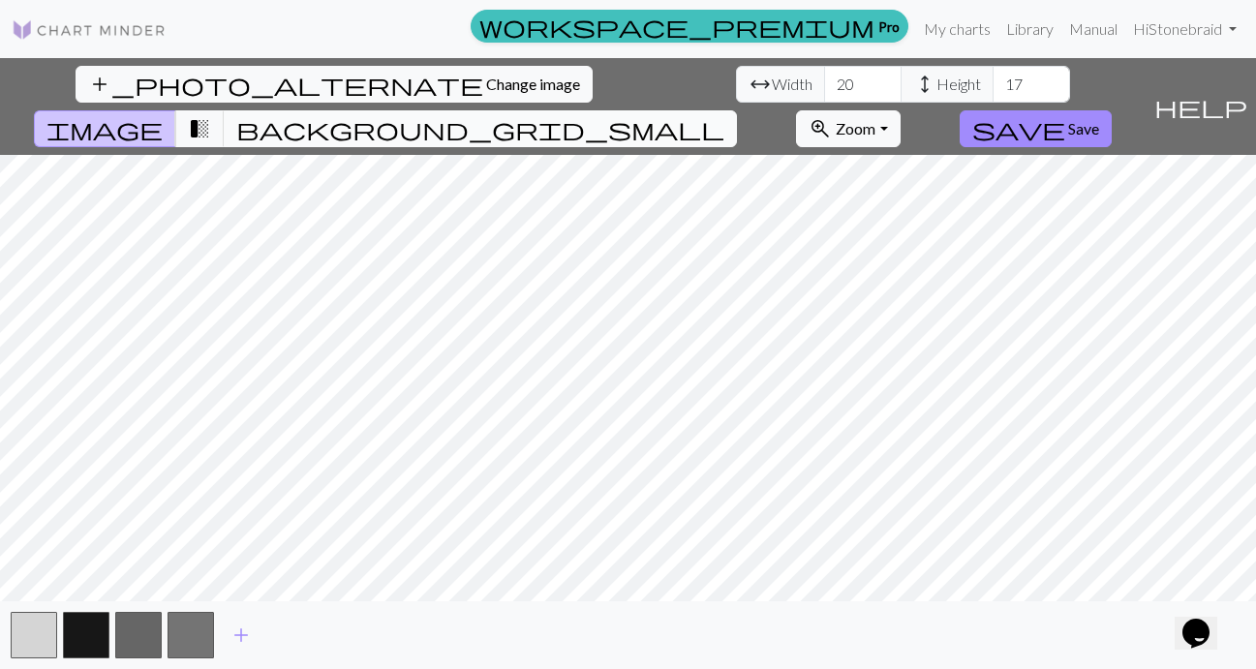
click at [725, 115] on span "background_grid_small" at bounding box center [480, 128] width 488 height 27
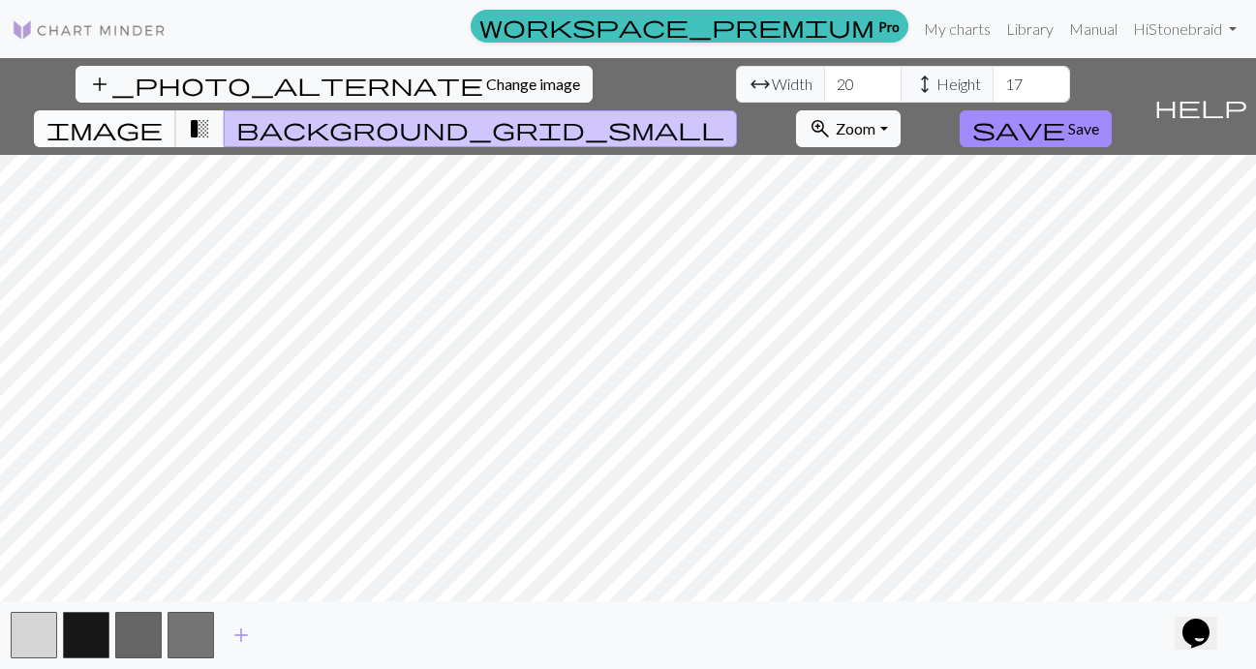
click at [163, 115] on span "image" at bounding box center [104, 128] width 116 height 27
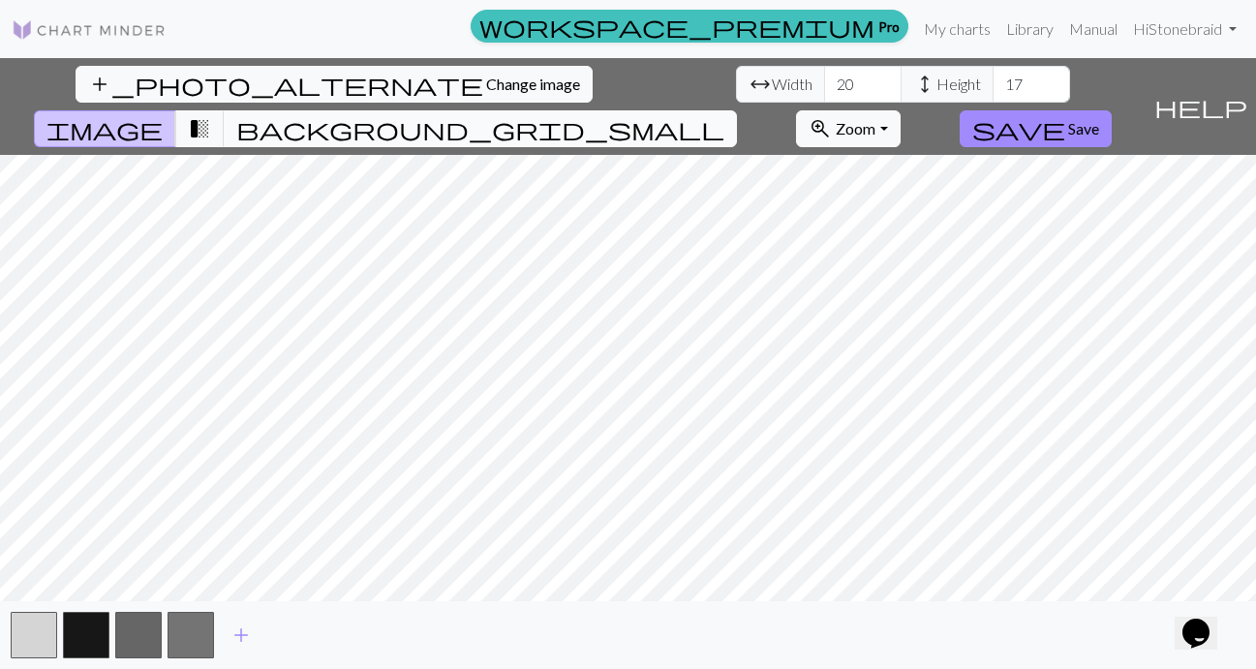
click at [737, 110] on button "background_grid_small" at bounding box center [480, 128] width 513 height 37
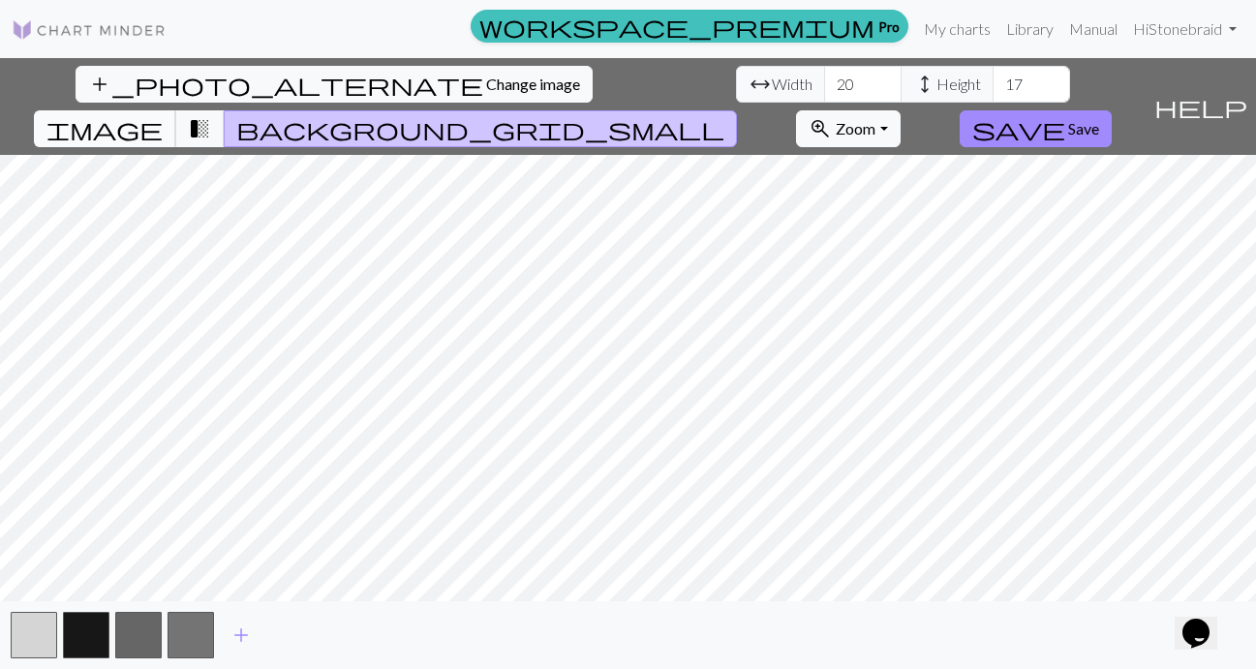
click at [163, 115] on span "image" at bounding box center [104, 128] width 116 height 27
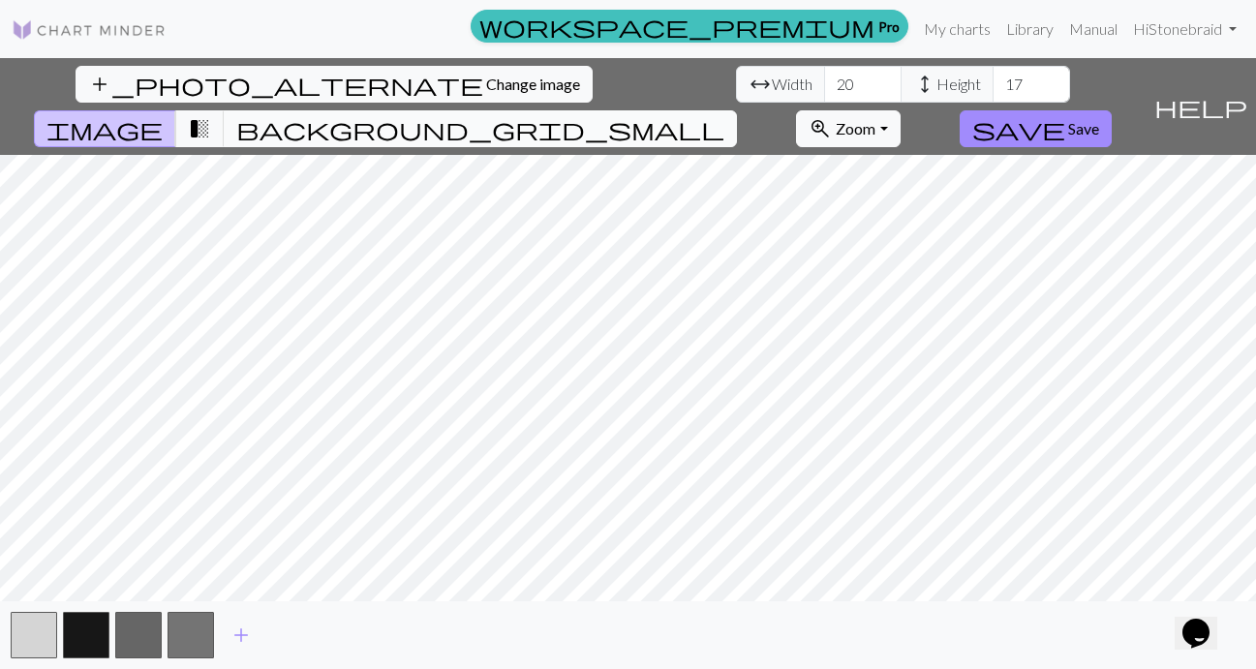
click at [725, 115] on span "background_grid_small" at bounding box center [480, 128] width 488 height 27
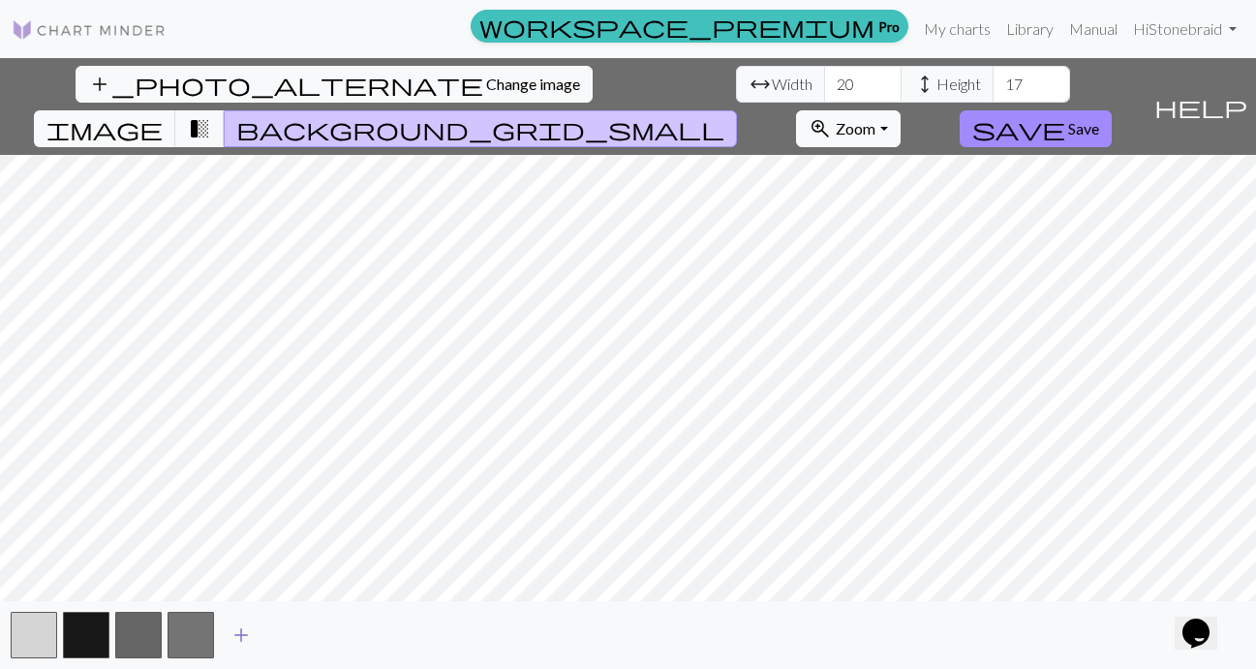
click at [245, 620] on button "add" at bounding box center [241, 635] width 48 height 37
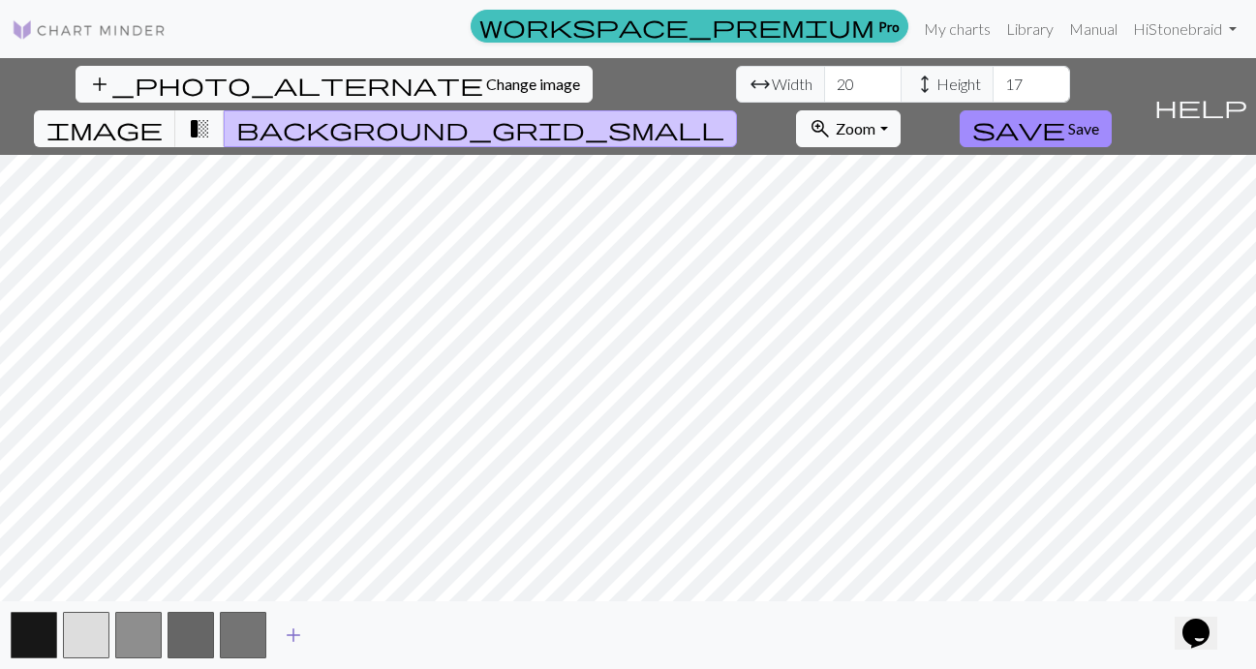
click at [289, 628] on span "add" at bounding box center [293, 635] width 23 height 27
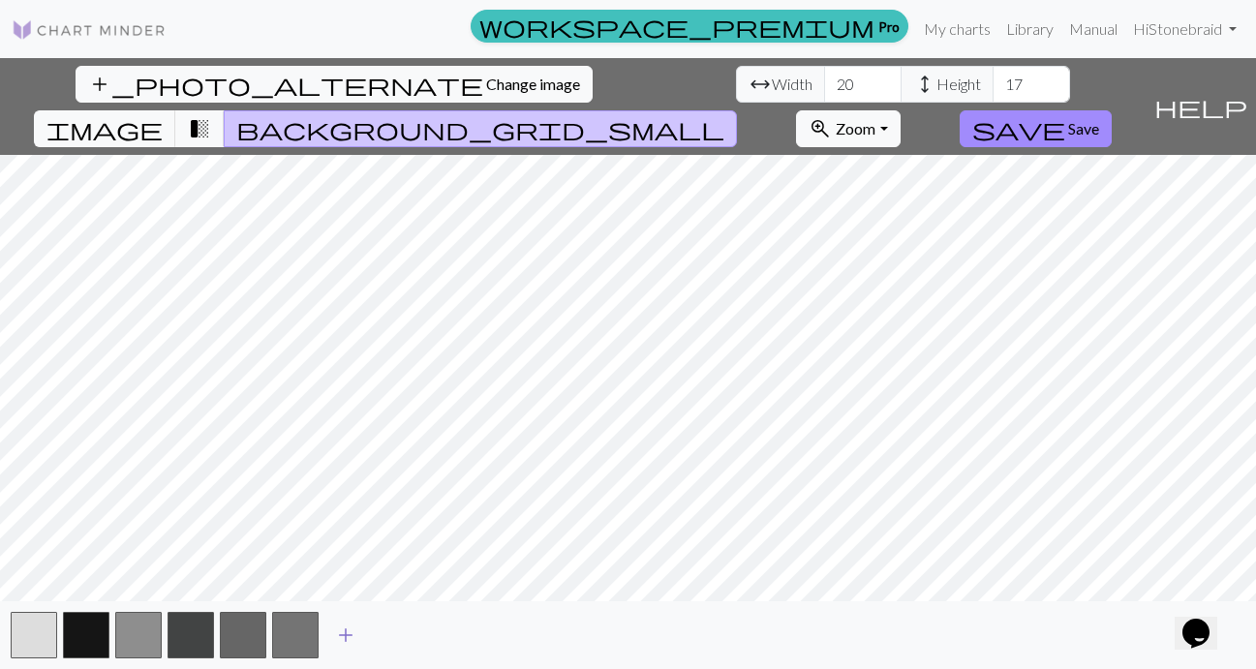
click at [335, 633] on span "add" at bounding box center [345, 635] width 23 height 27
click at [344, 633] on button "button" at bounding box center [348, 635] width 46 height 46
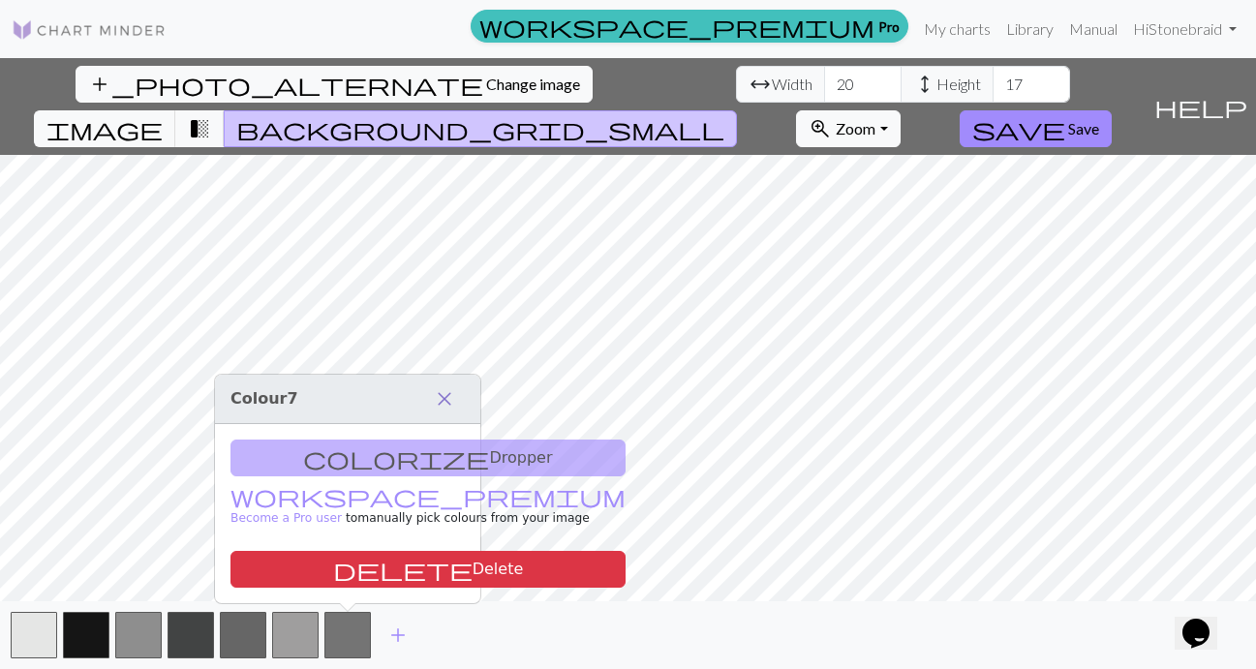
click at [450, 395] on span "close" at bounding box center [444, 399] width 23 height 27
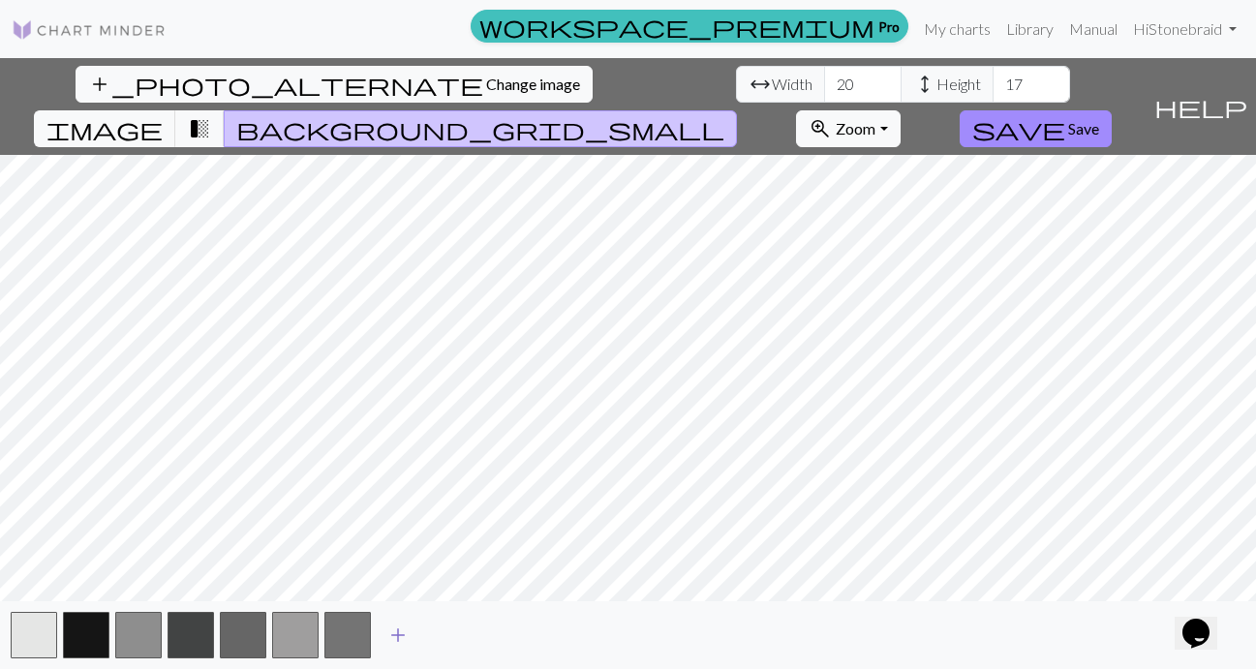
click at [399, 640] on span "add" at bounding box center [397, 635] width 23 height 27
click at [446, 636] on span "add" at bounding box center [450, 635] width 23 height 27
click at [496, 637] on span "add" at bounding box center [502, 635] width 23 height 27
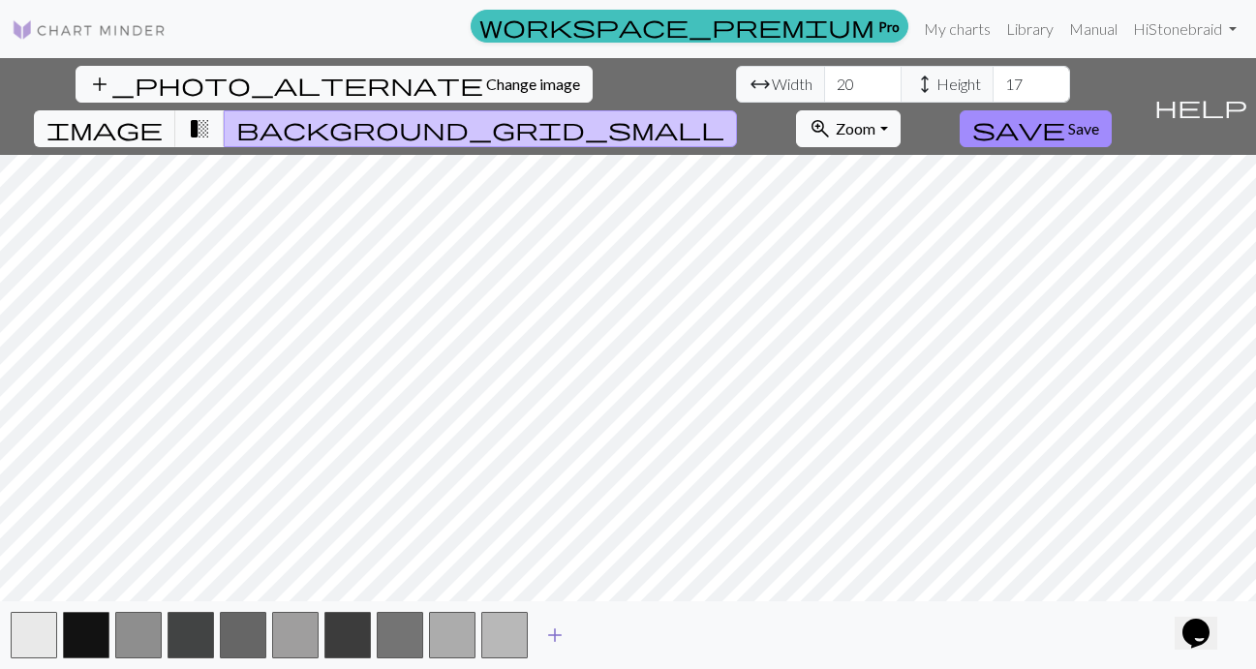
click at [551, 634] on span "add" at bounding box center [554, 635] width 23 height 27
click at [599, 637] on span "add" at bounding box center [607, 635] width 23 height 27
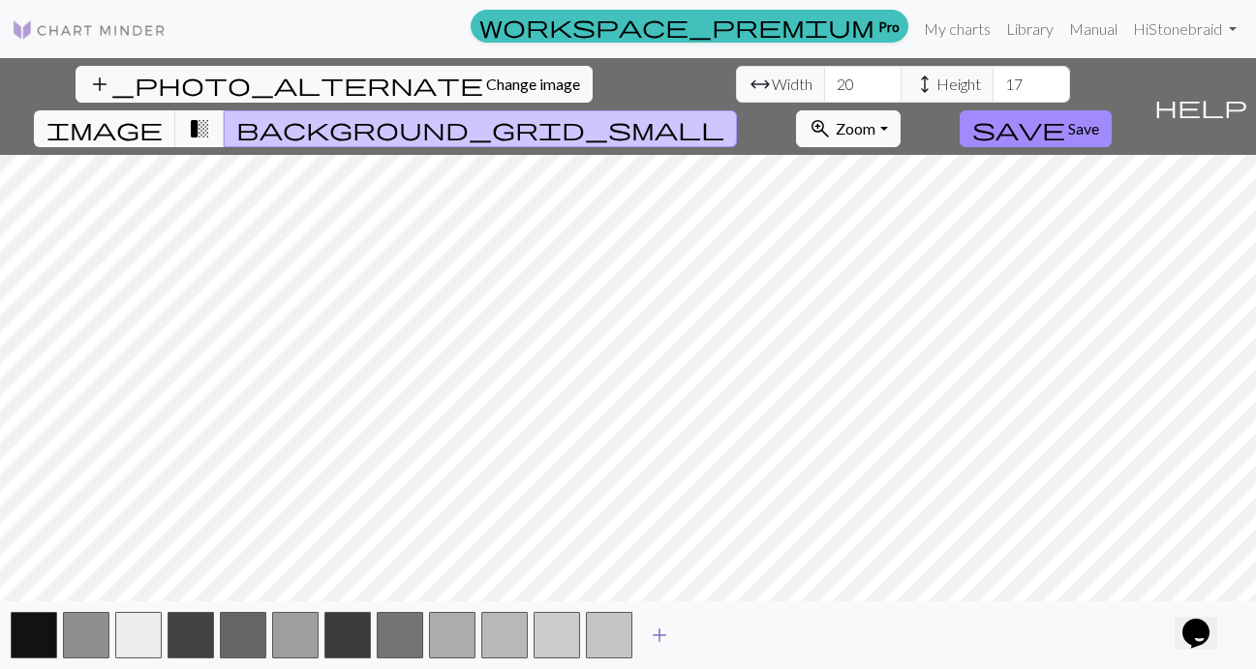
click at [642, 637] on button "add" at bounding box center [659, 635] width 48 height 37
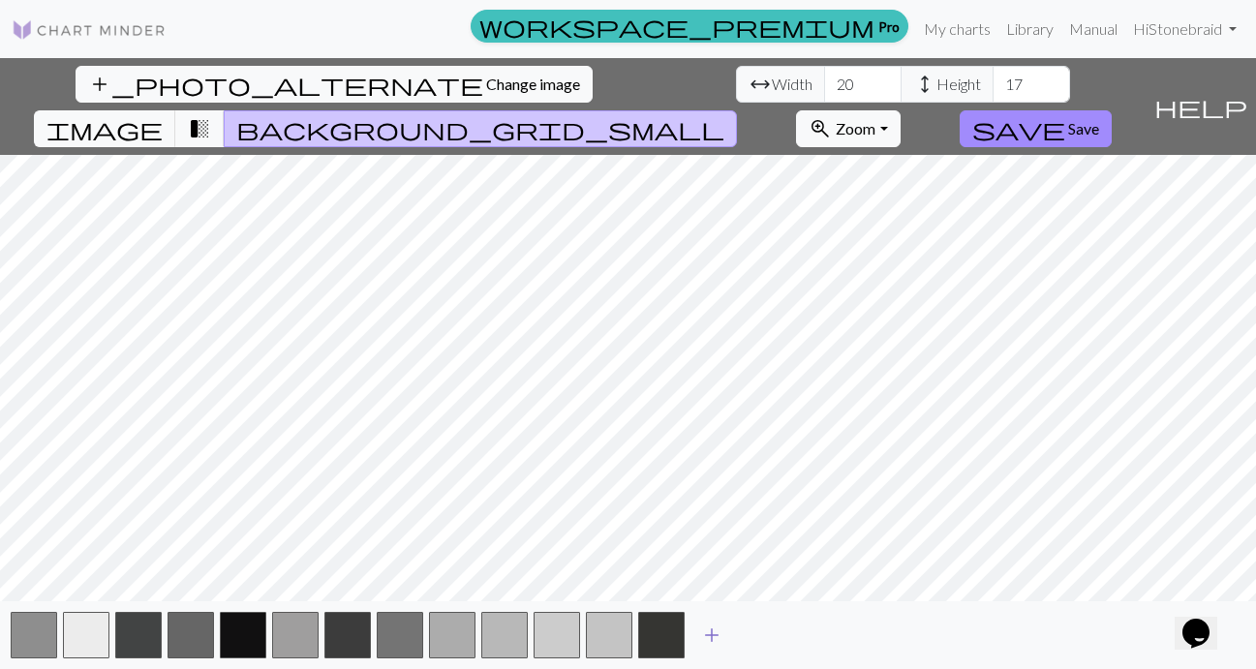
click at [709, 637] on span "add" at bounding box center [711, 635] width 23 height 27
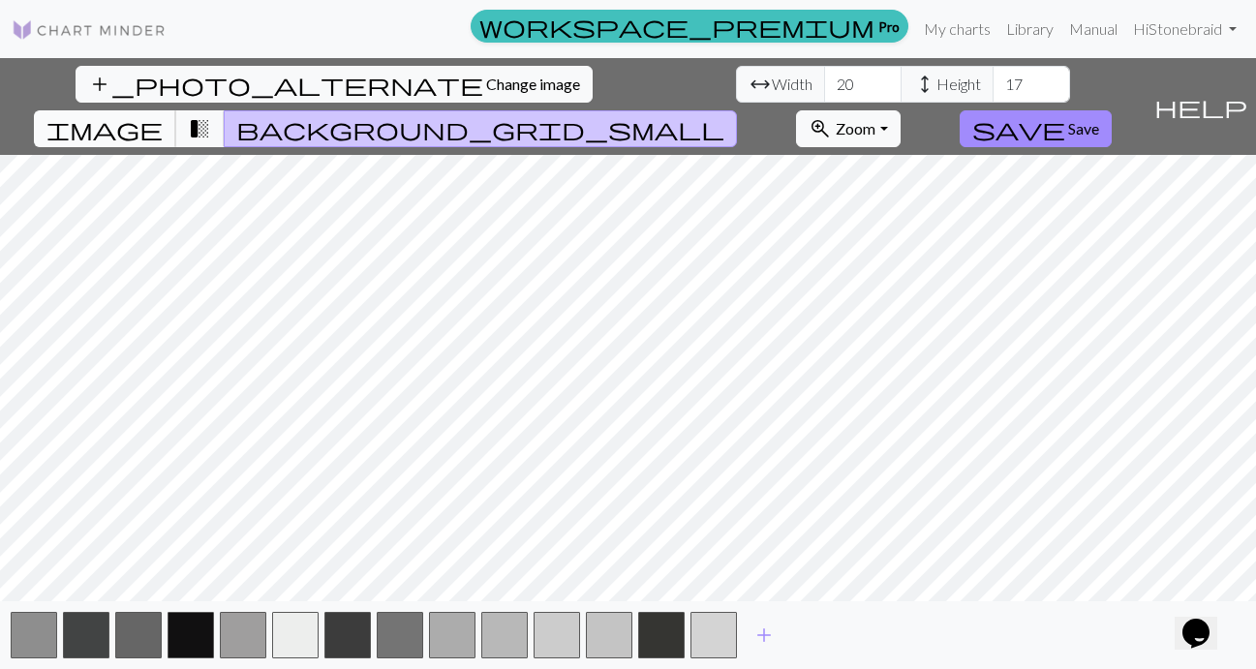
click at [163, 115] on span "image" at bounding box center [104, 128] width 116 height 27
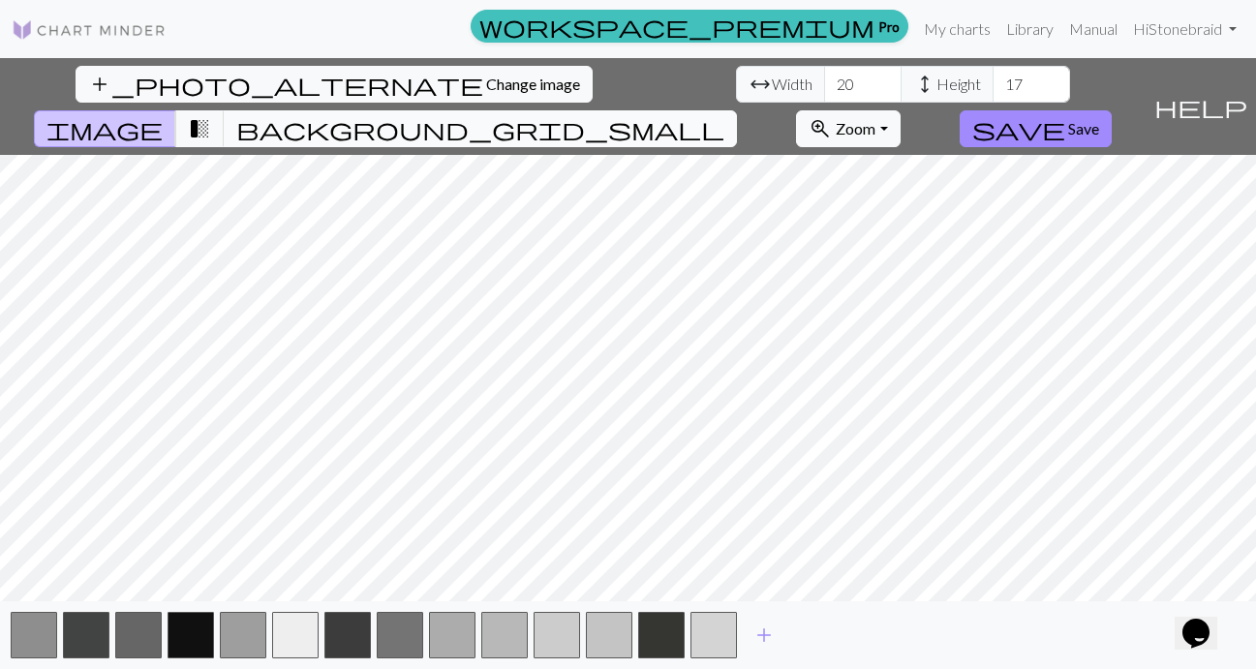
click at [725, 115] on span "background_grid_small" at bounding box center [480, 128] width 488 height 27
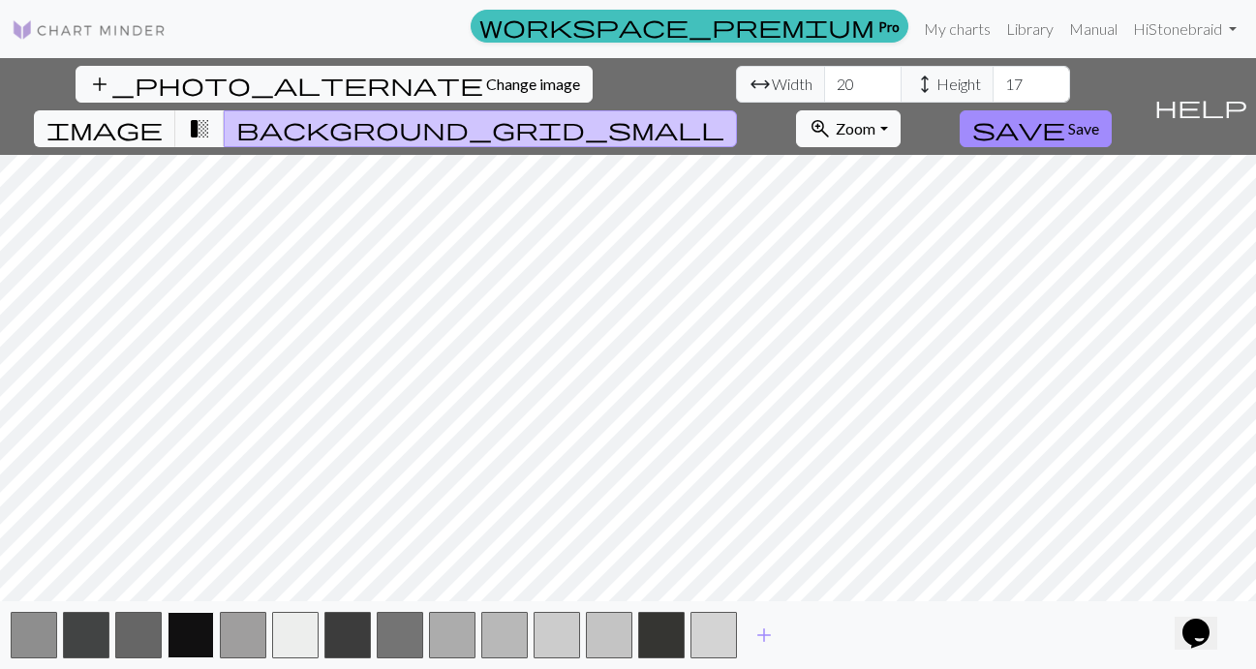
click at [192, 633] on button "button" at bounding box center [191, 635] width 46 height 46
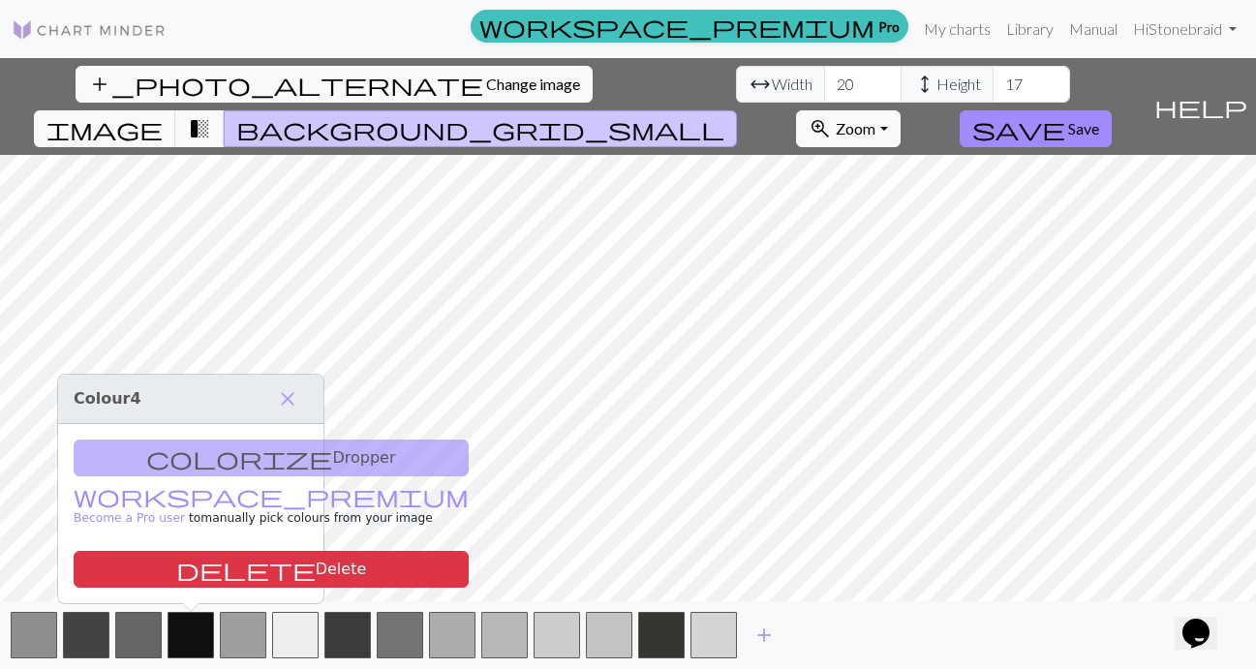
click at [883, 618] on div "add" at bounding box center [628, 636] width 1256 height 68
click at [773, 639] on span "add" at bounding box center [764, 635] width 23 height 27
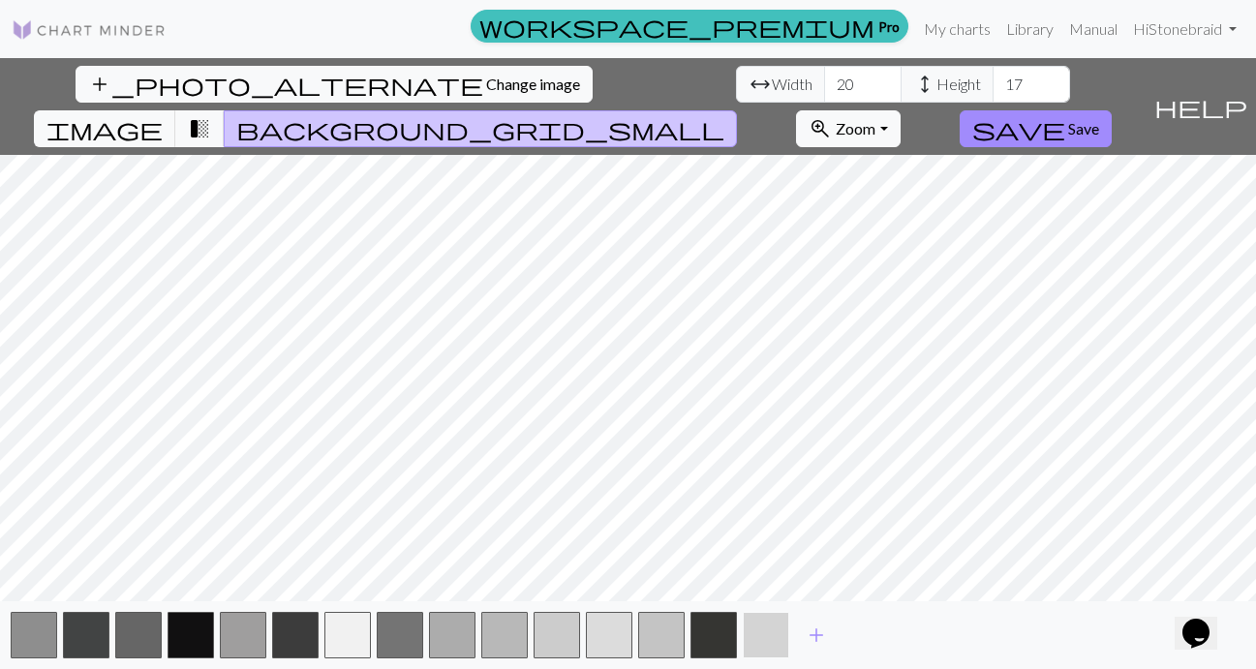
click at [767, 636] on button "button" at bounding box center [766, 635] width 46 height 46
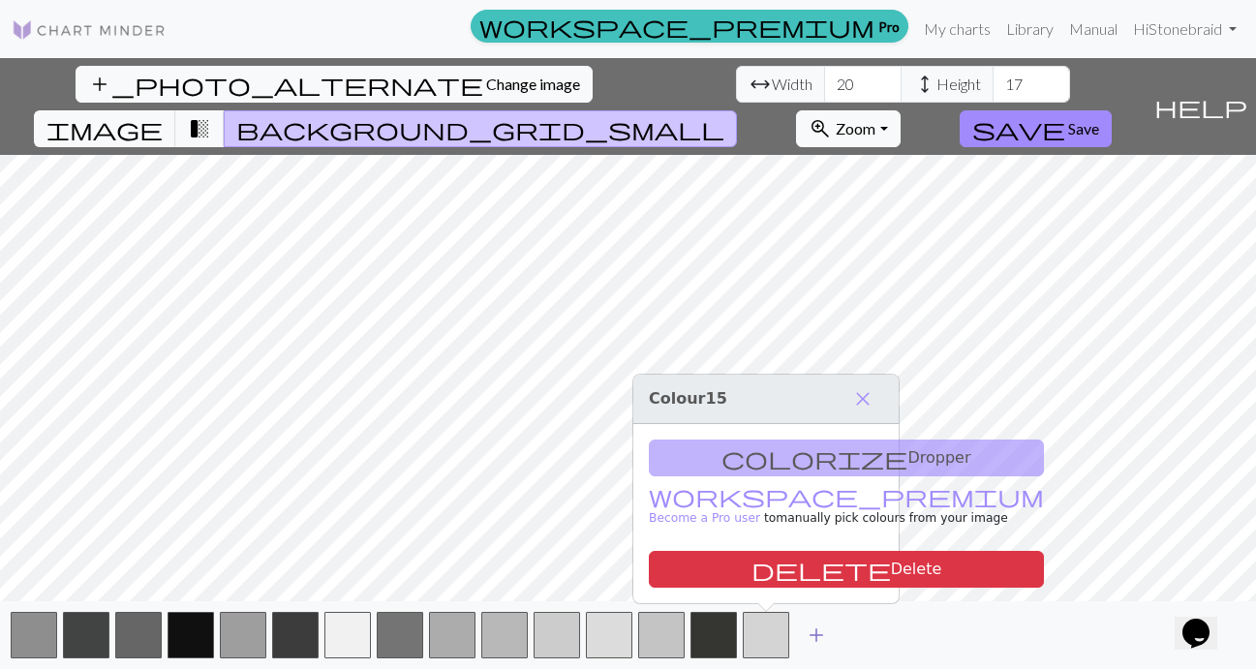
click at [809, 636] on span "add" at bounding box center [816, 635] width 23 height 27
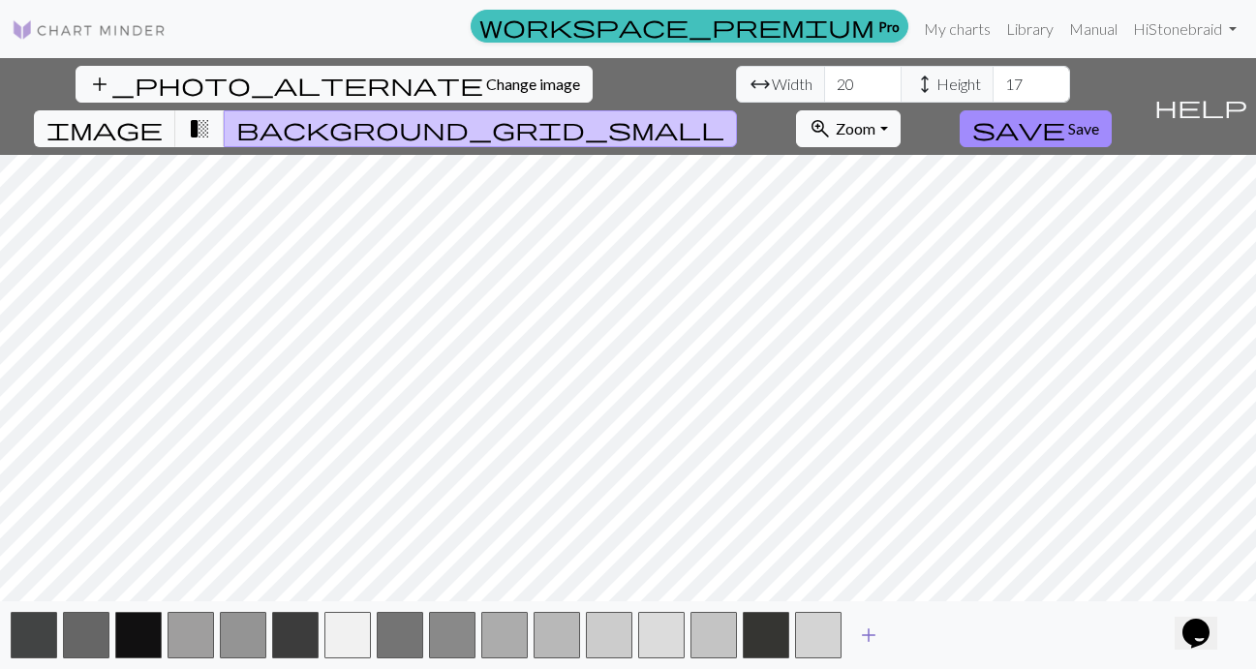
click at [869, 634] on span "add" at bounding box center [868, 635] width 23 height 27
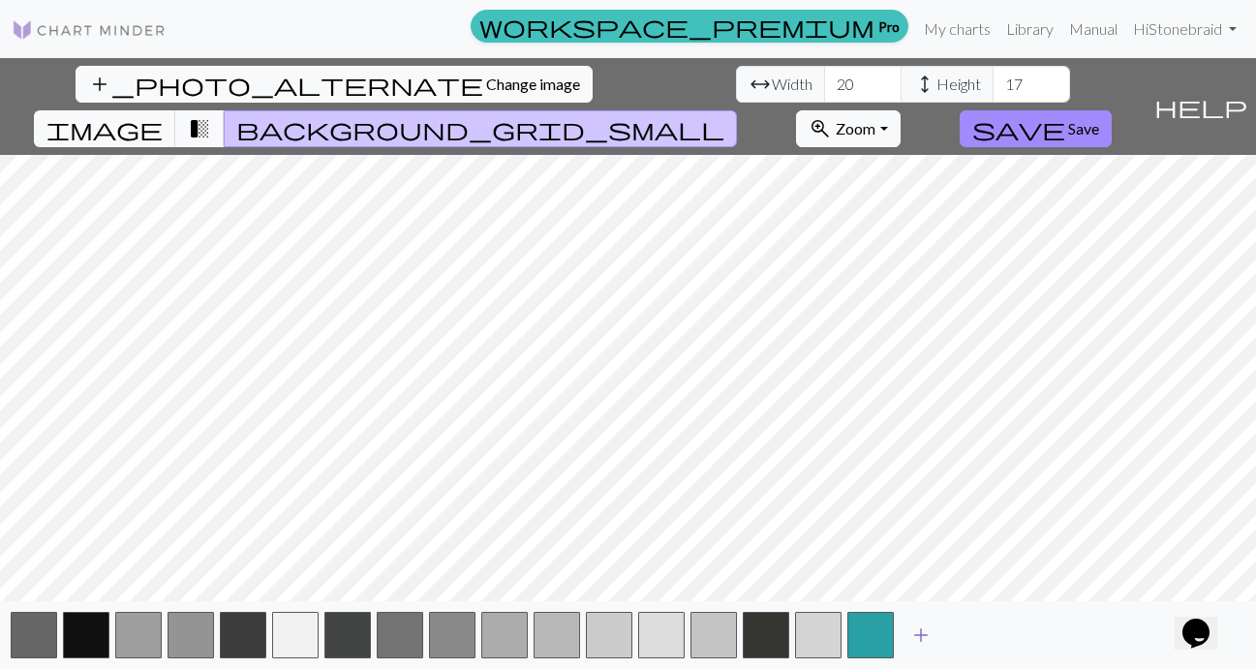
click at [912, 631] on span "add" at bounding box center [921, 635] width 23 height 27
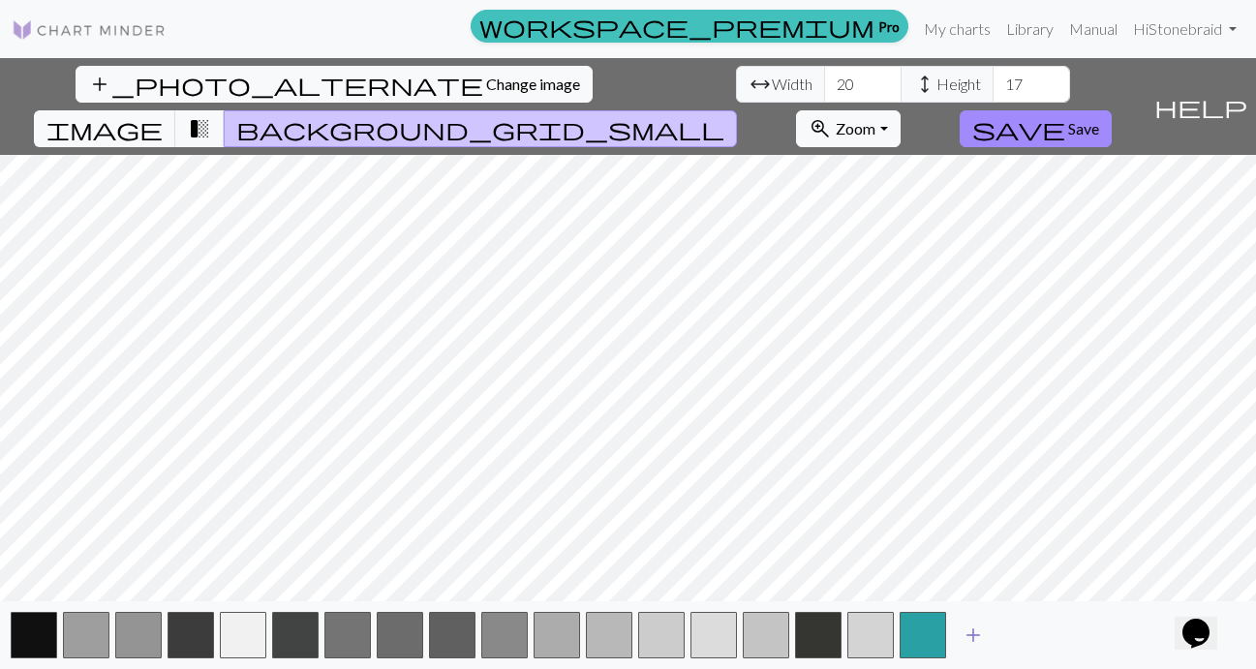
click at [955, 631] on button "add" at bounding box center [973, 635] width 48 height 37
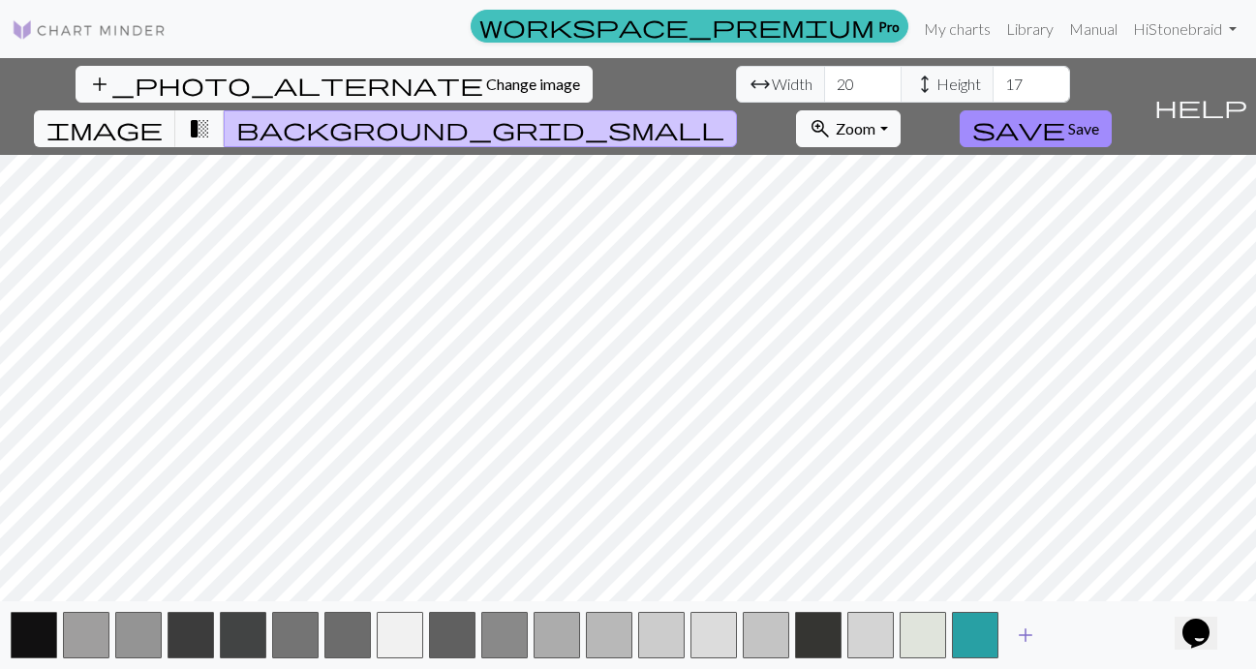
click at [1006, 631] on button "add" at bounding box center [1026, 635] width 48 height 37
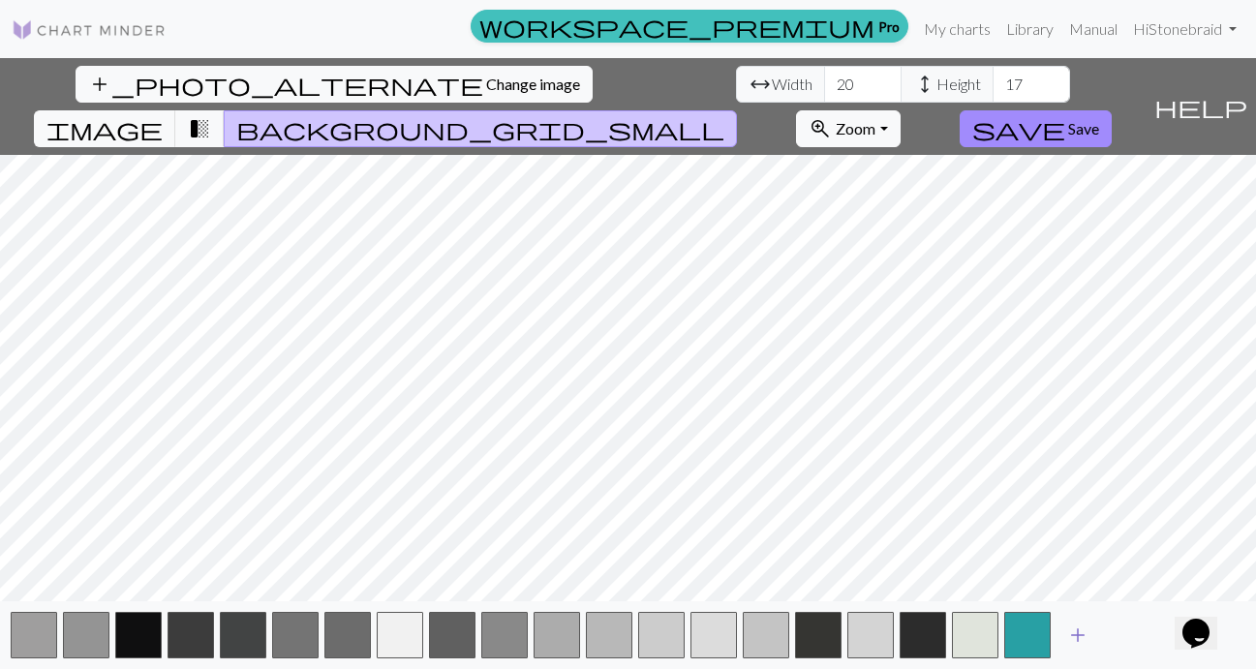
click at [1073, 632] on span "add" at bounding box center [1077, 635] width 23 height 27
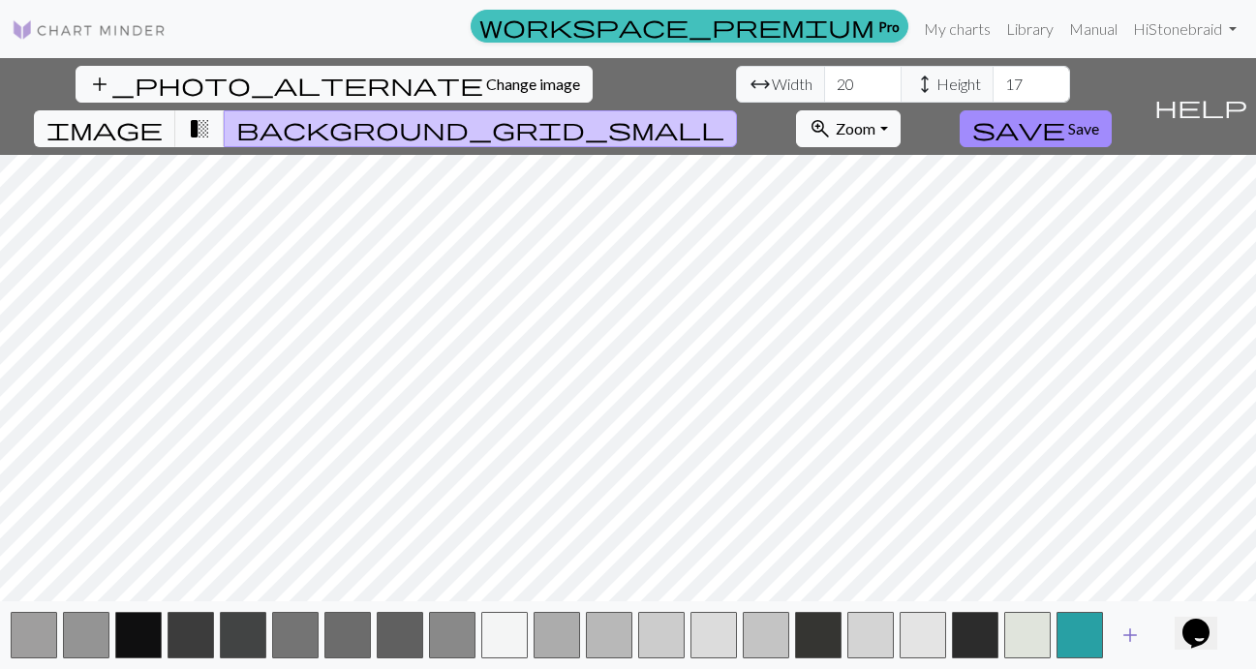
click at [1130, 633] on span "add" at bounding box center [1130, 635] width 23 height 27
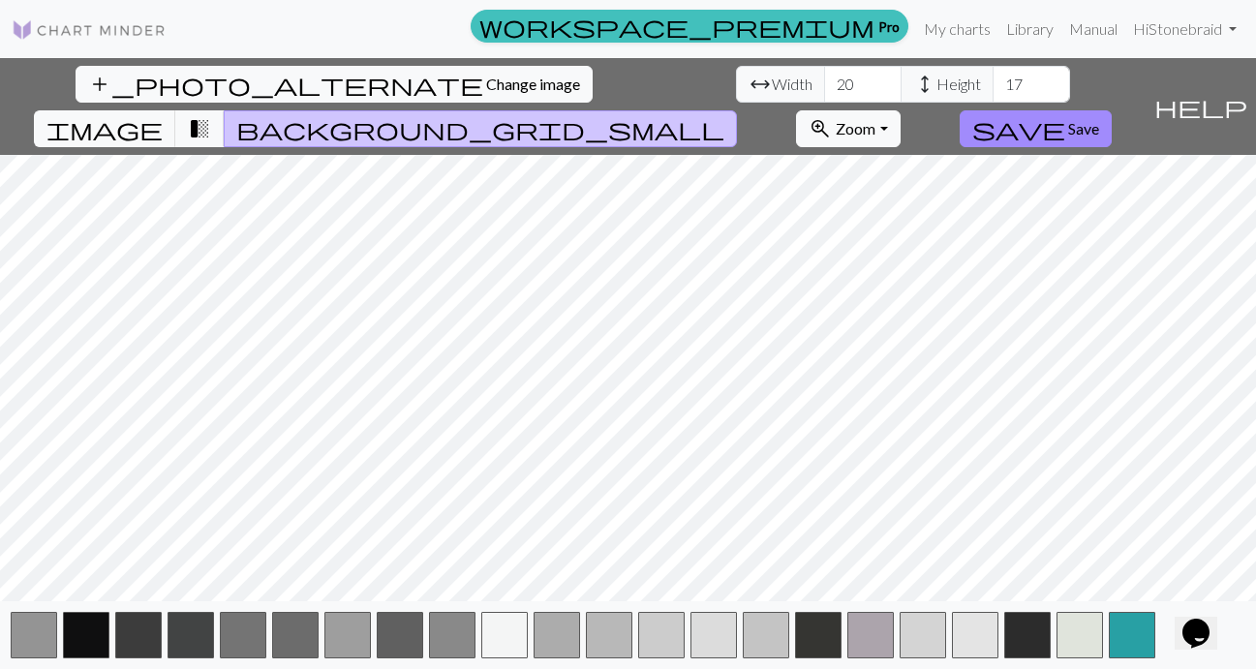
click at [1169, 631] on button "add" at bounding box center [1183, 635] width 48 height 37
